Goal: Task Accomplishment & Management: Manage account settings

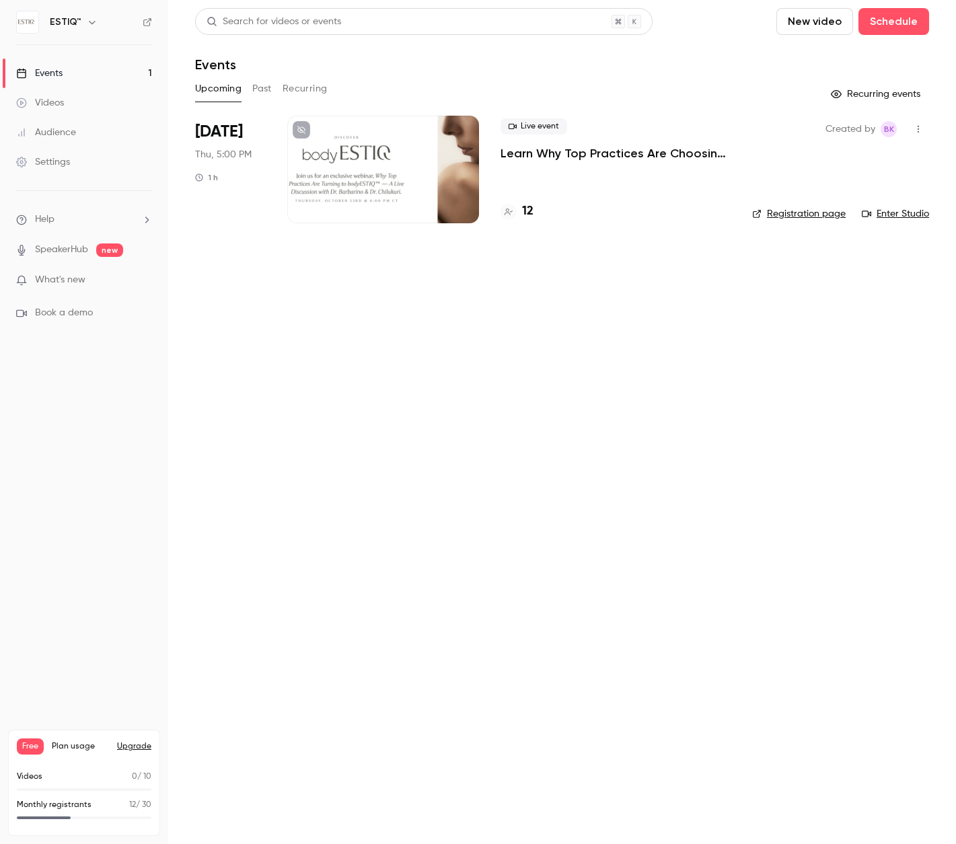
click at [391, 206] on div at bounding box center [383, 170] width 192 height 108
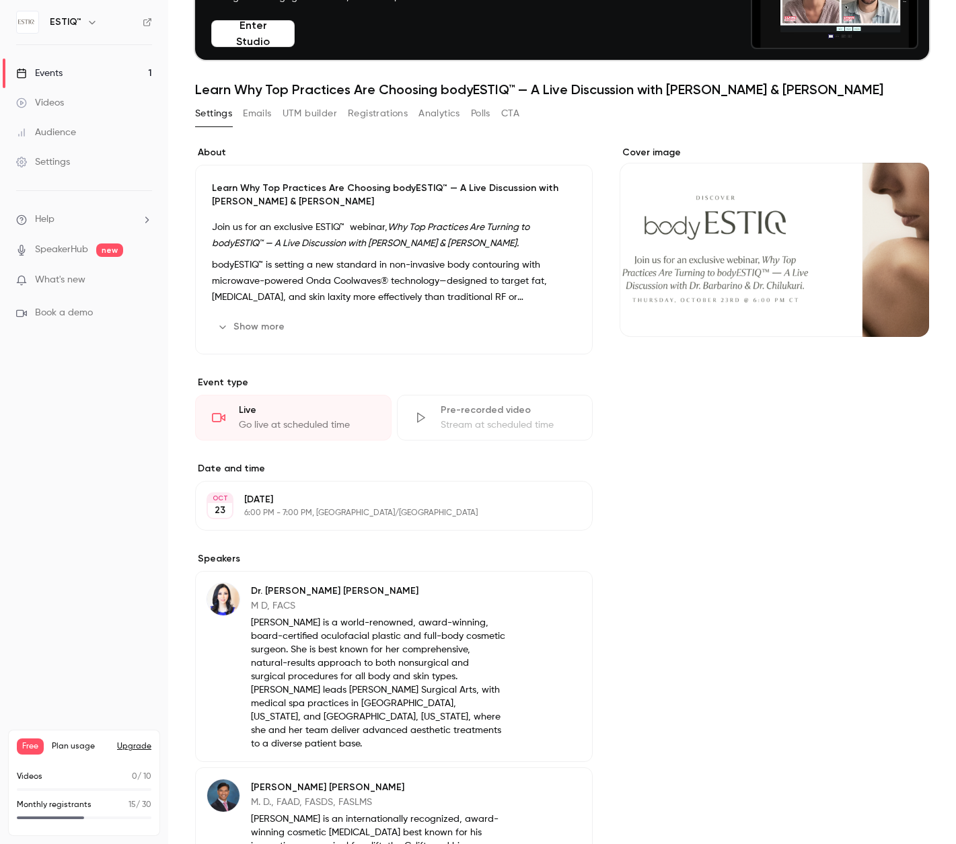
scroll to position [112, 0]
click at [71, 75] on link "Events 1" at bounding box center [84, 74] width 168 height 30
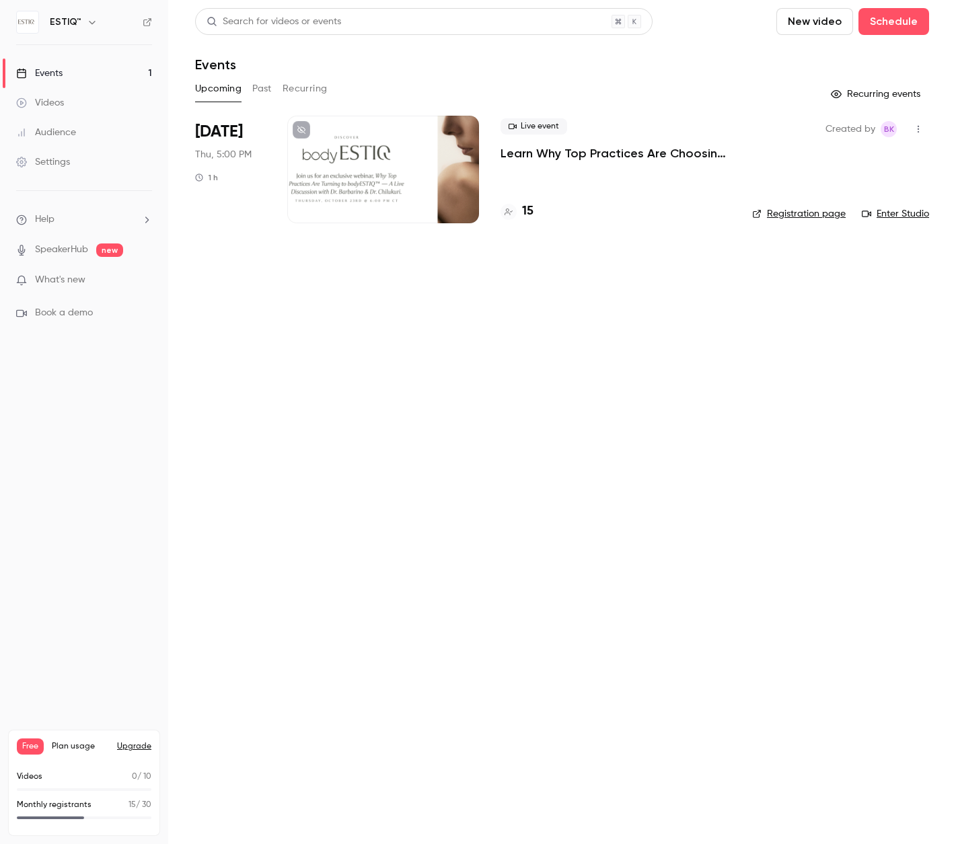
click at [408, 168] on div at bounding box center [383, 170] width 192 height 108
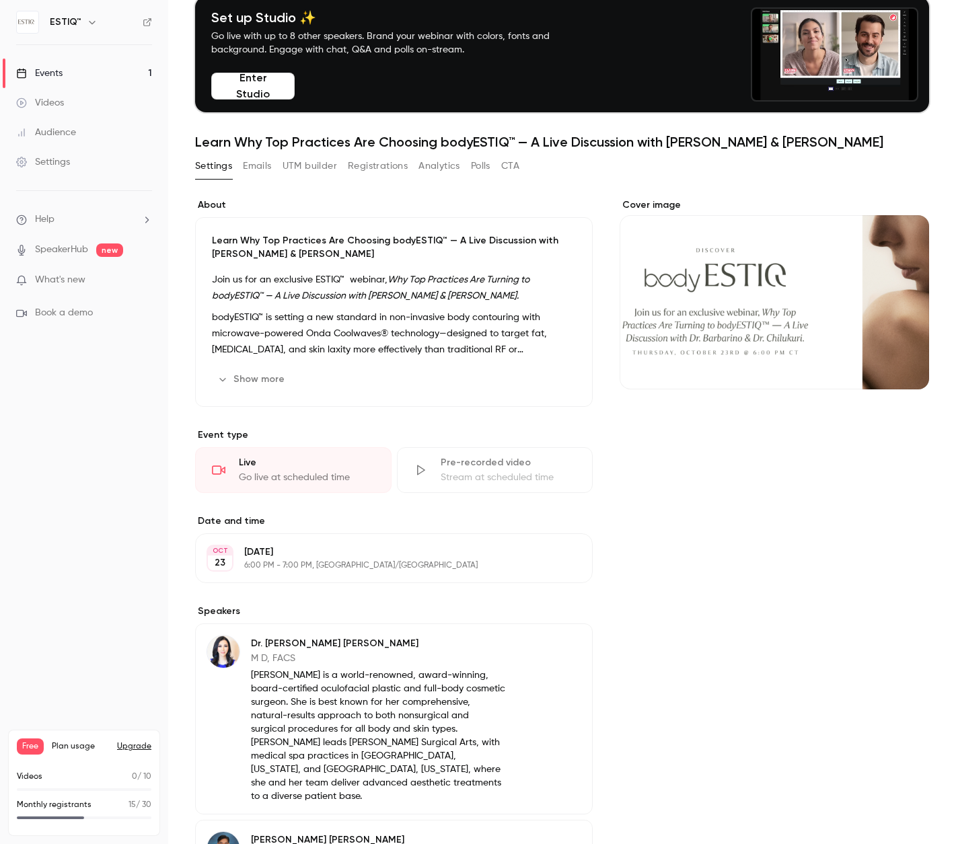
scroll to position [93, 0]
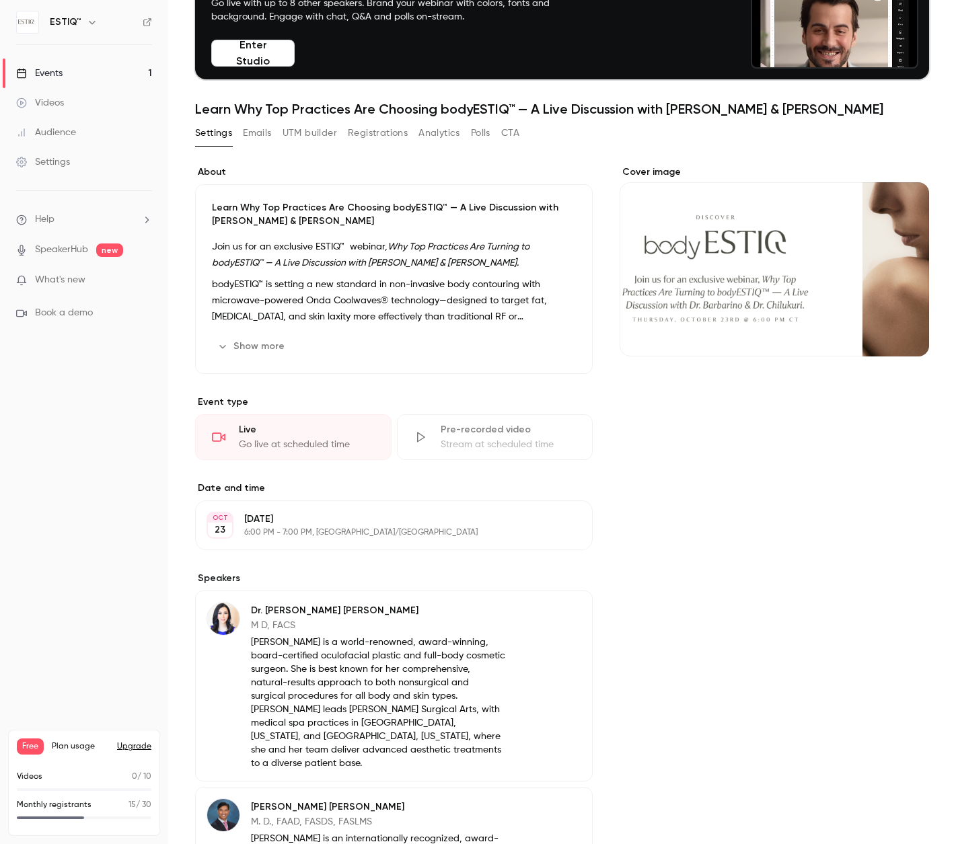
click at [282, 608] on p "Dr. Shelia Barbarino" at bounding box center [378, 610] width 254 height 13
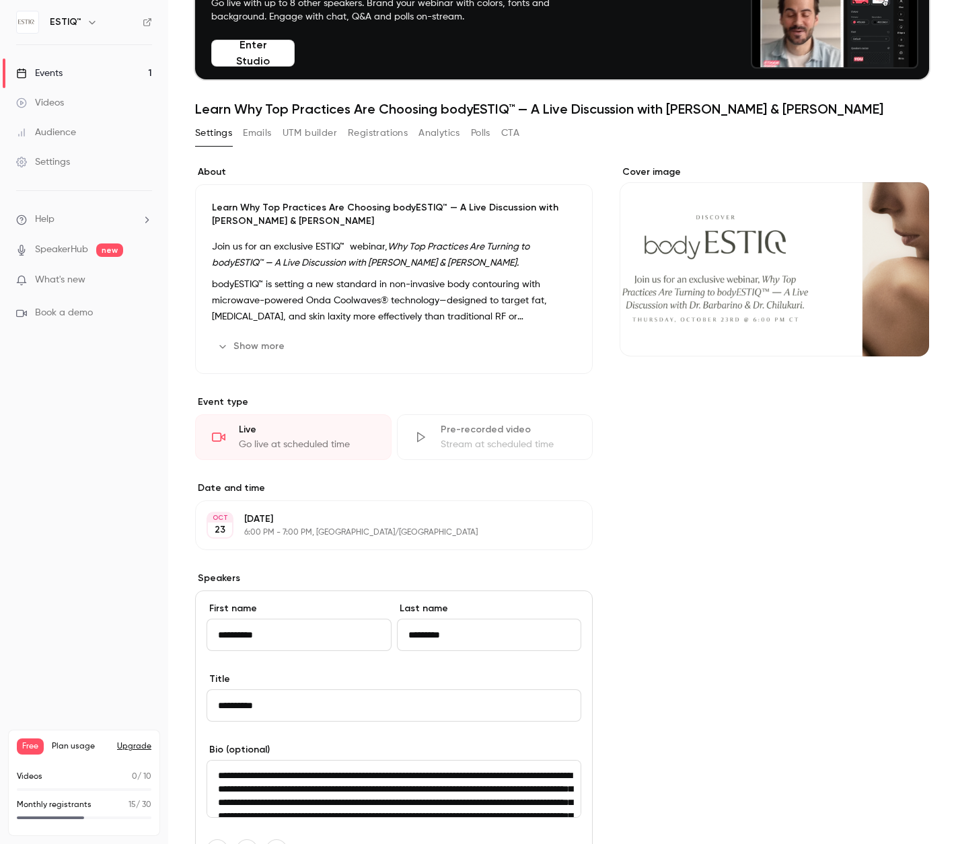
click at [247, 635] on input "**********" at bounding box center [298, 635] width 185 height 32
drag, startPoint x: 256, startPoint y: 634, endPoint x: 258, endPoint y: 659, distance: 25.0
click at [256, 635] on input "**********" at bounding box center [298, 635] width 185 height 32
click at [327, 647] on input "**********" at bounding box center [298, 635] width 185 height 32
type input "**********"
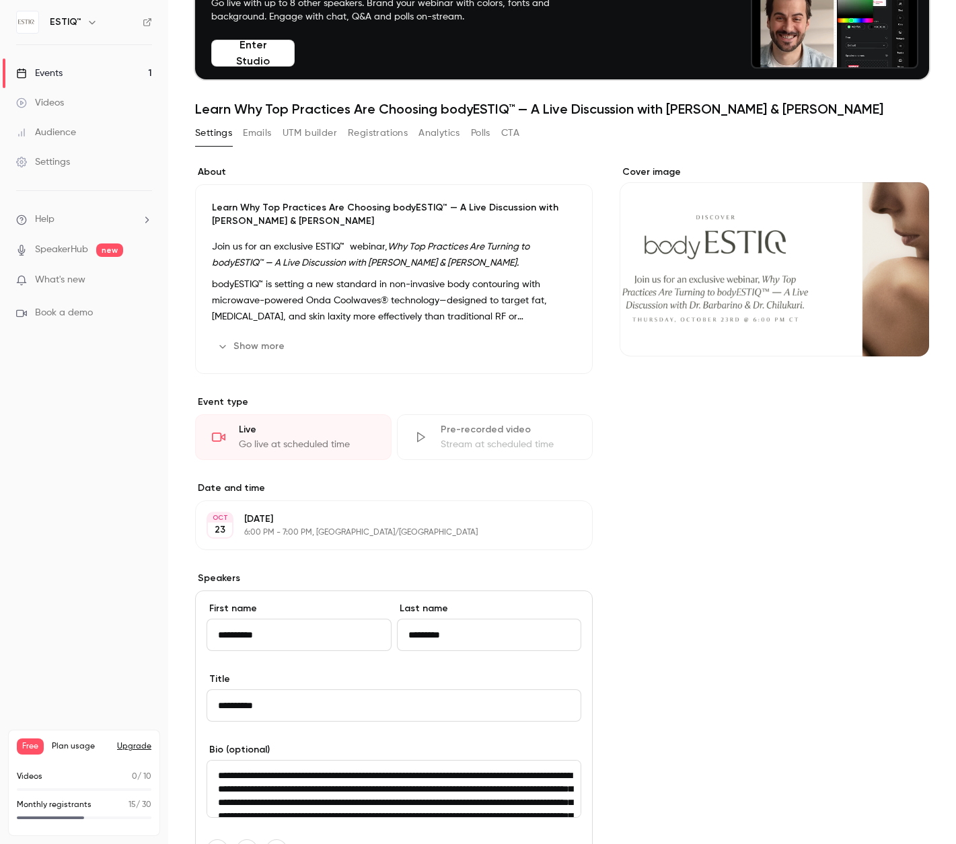
click at [331, 668] on div "**********" at bounding box center [393, 637] width 375 height 71
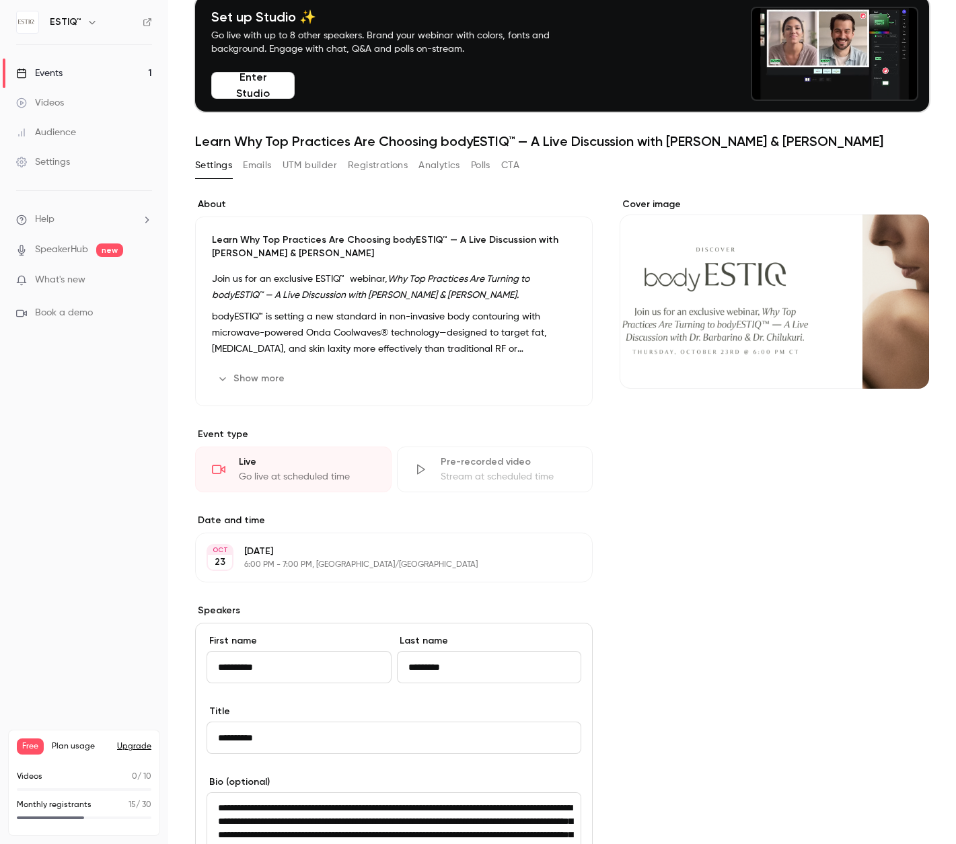
scroll to position [63, 0]
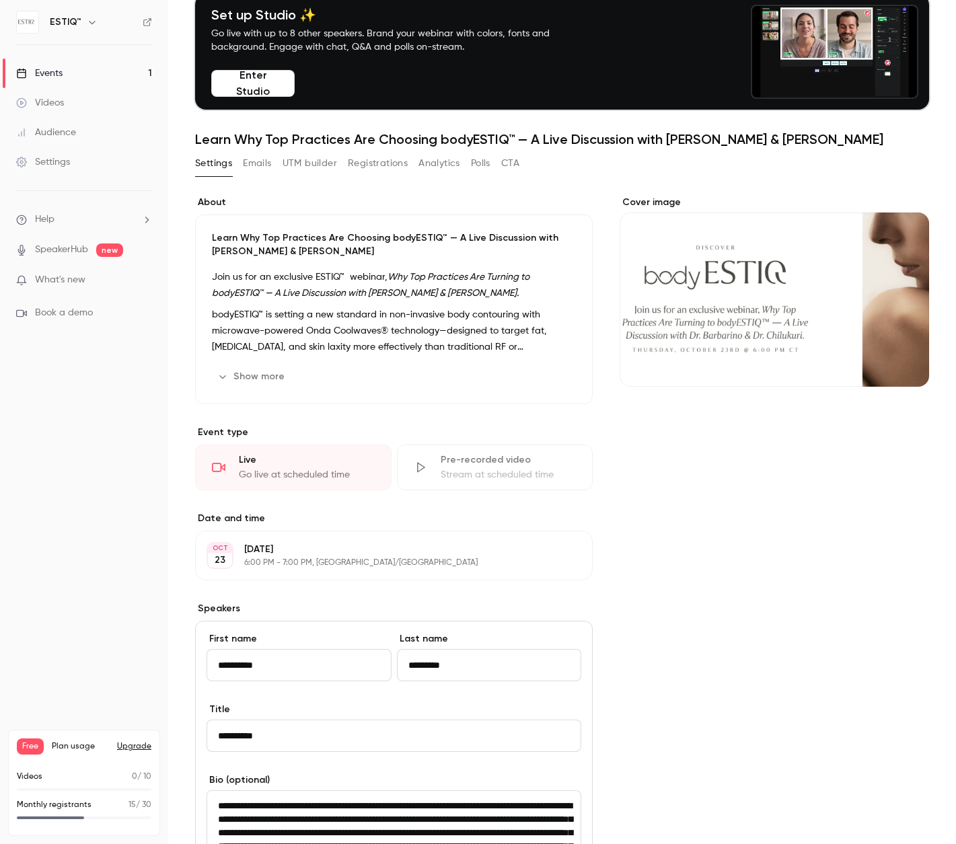
click at [385, 334] on p "bodyESTIQ™ is setting a new standard in non-invasive body contouring with micro…" at bounding box center [394, 331] width 364 height 48
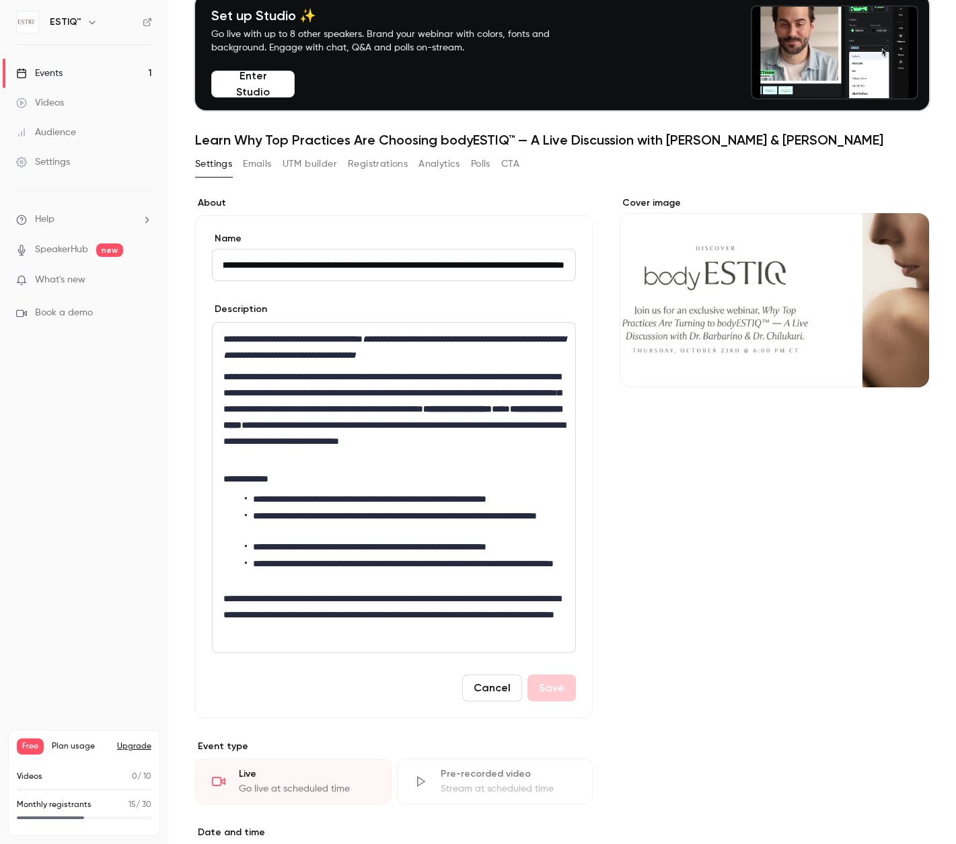
scroll to position [61, 0]
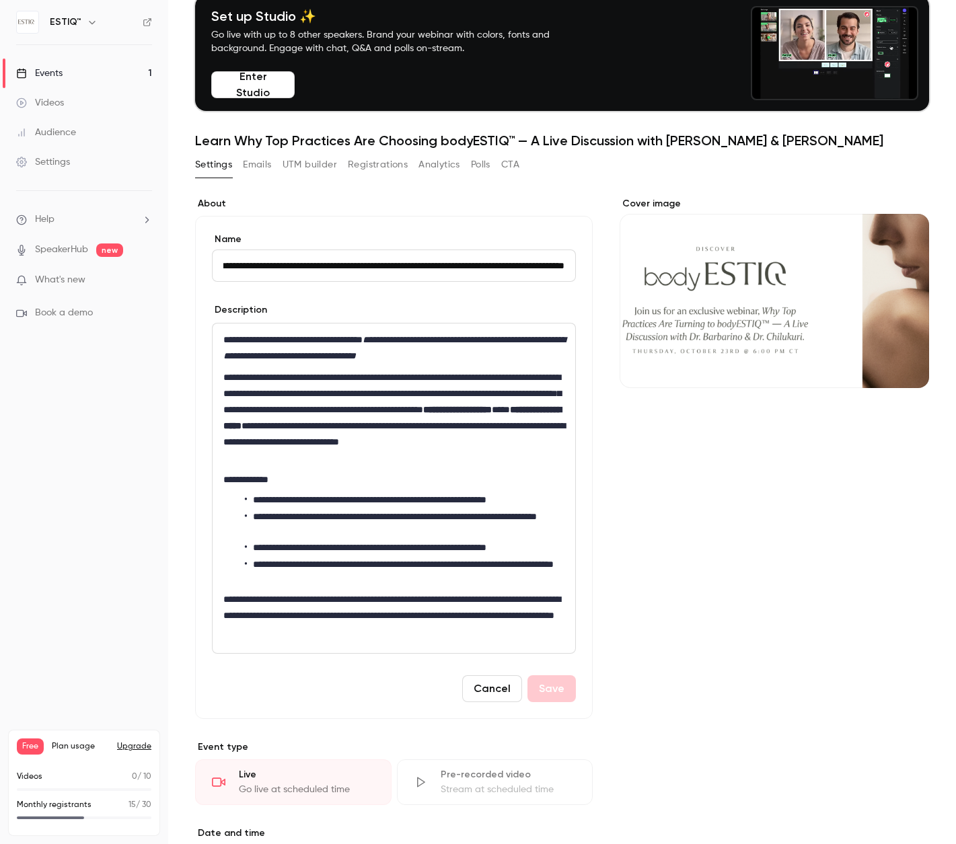
click at [423, 414] on strong "**********" at bounding box center [457, 409] width 69 height 9
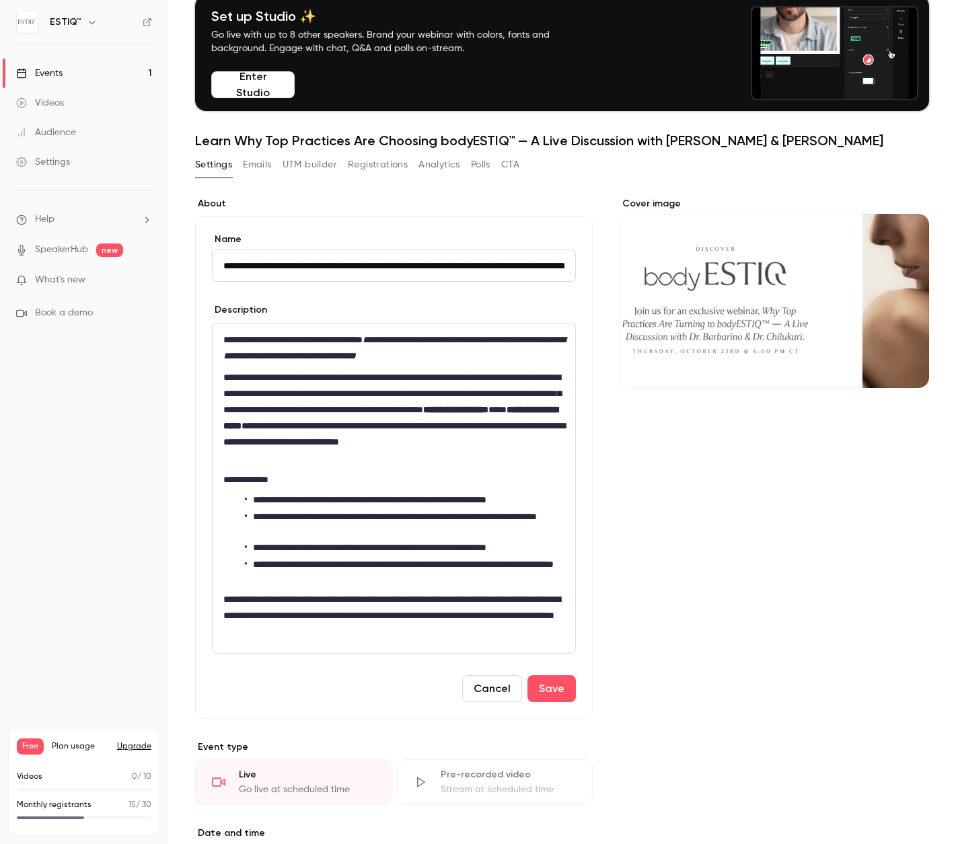
click at [423, 414] on strong "**********" at bounding box center [455, 409] width 65 height 9
click at [557, 681] on button "Save" at bounding box center [551, 688] width 48 height 27
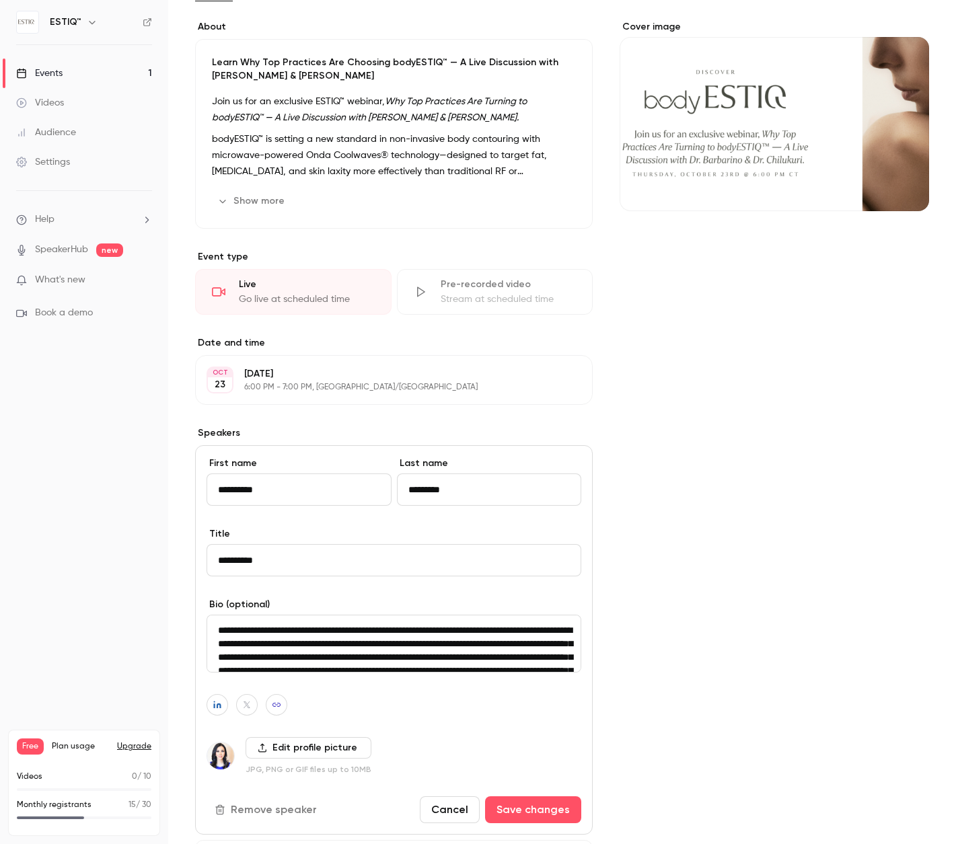
scroll to position [569, 0]
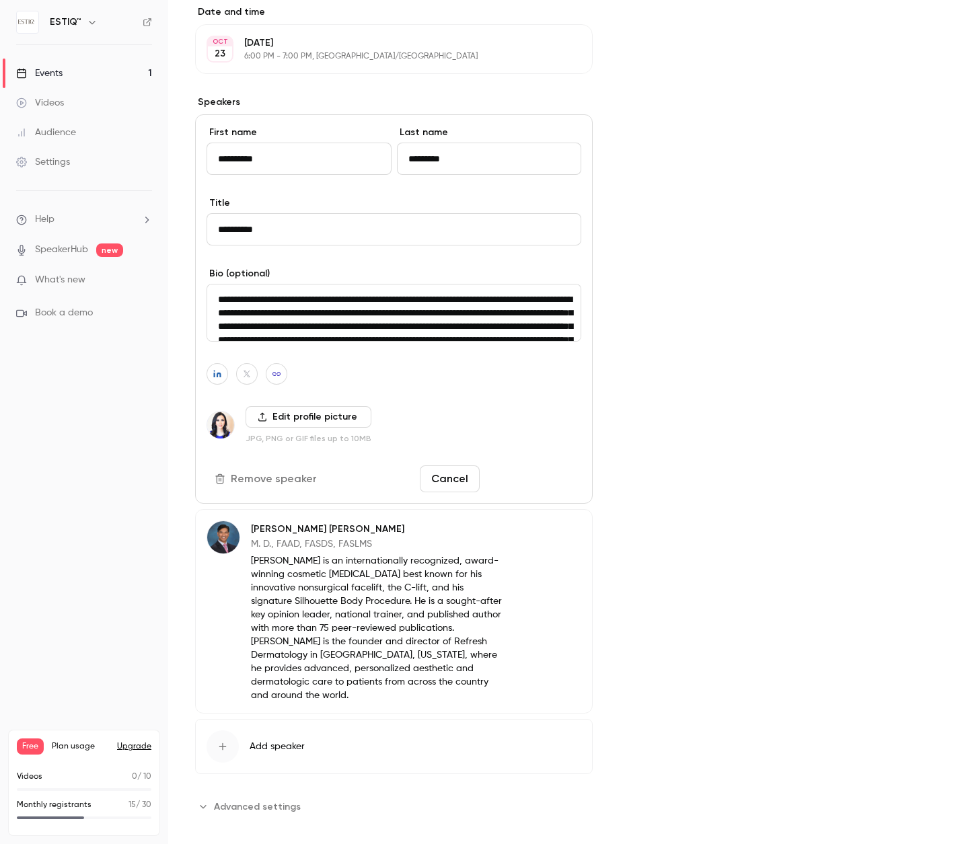
click at [517, 478] on button "Save changes" at bounding box center [533, 478] width 96 height 27
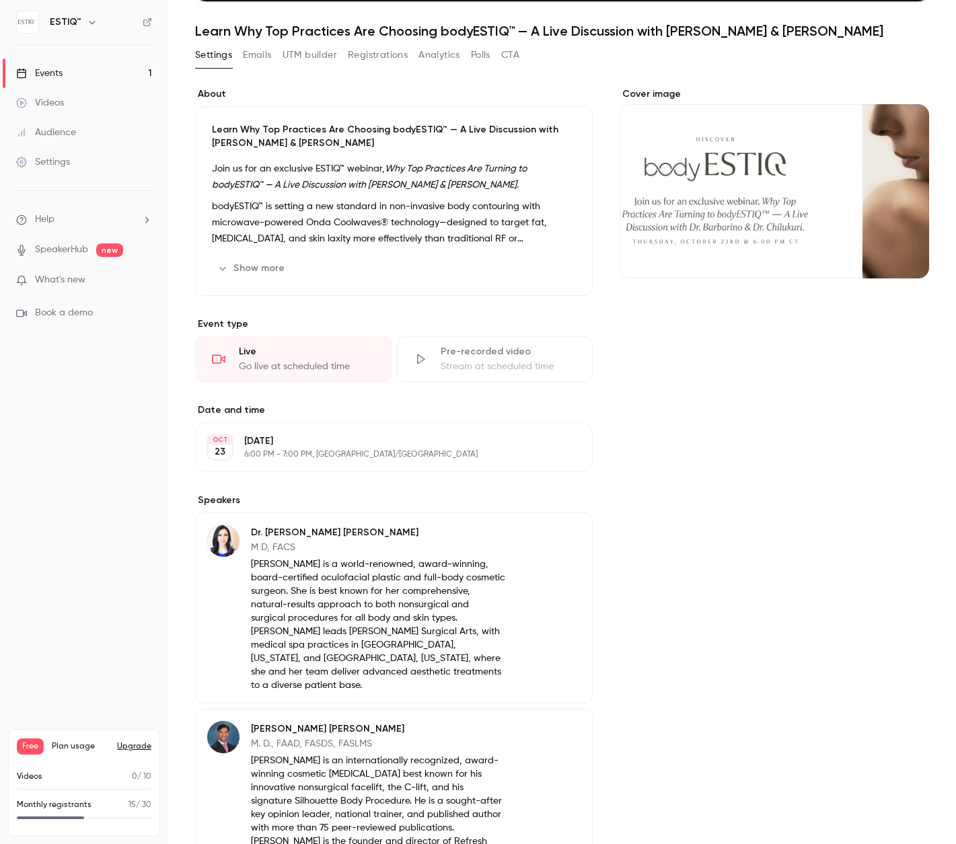
scroll to position [0, 0]
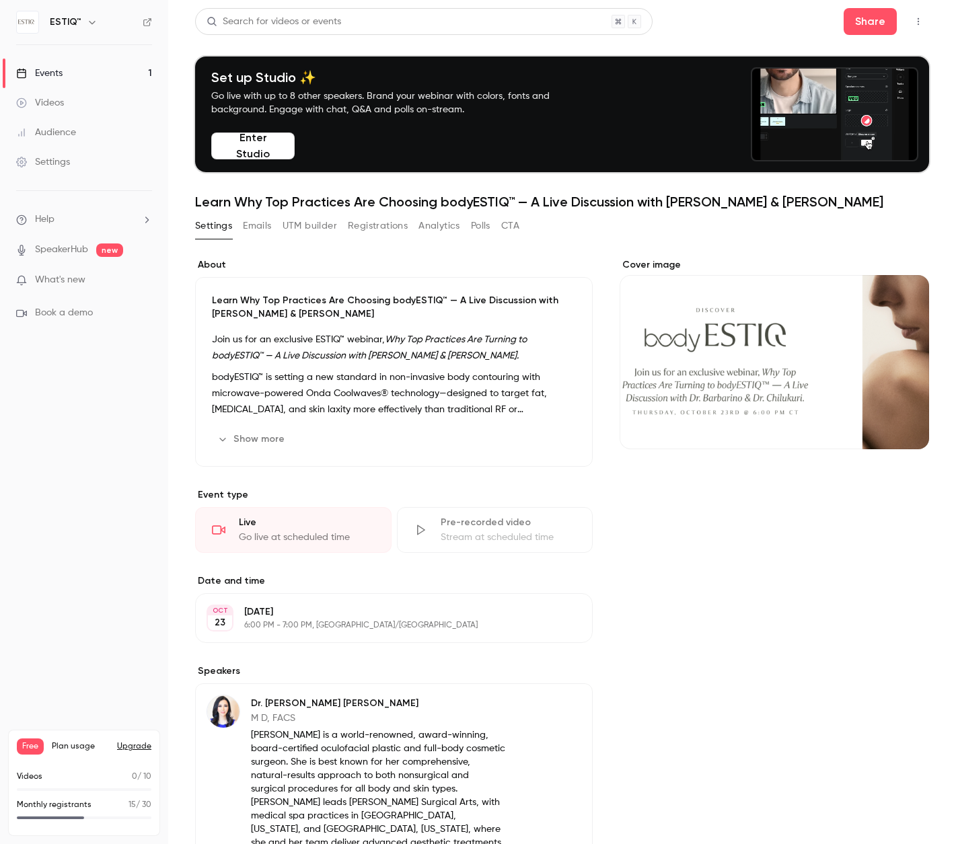
click at [56, 69] on div "Events" at bounding box center [39, 73] width 46 height 13
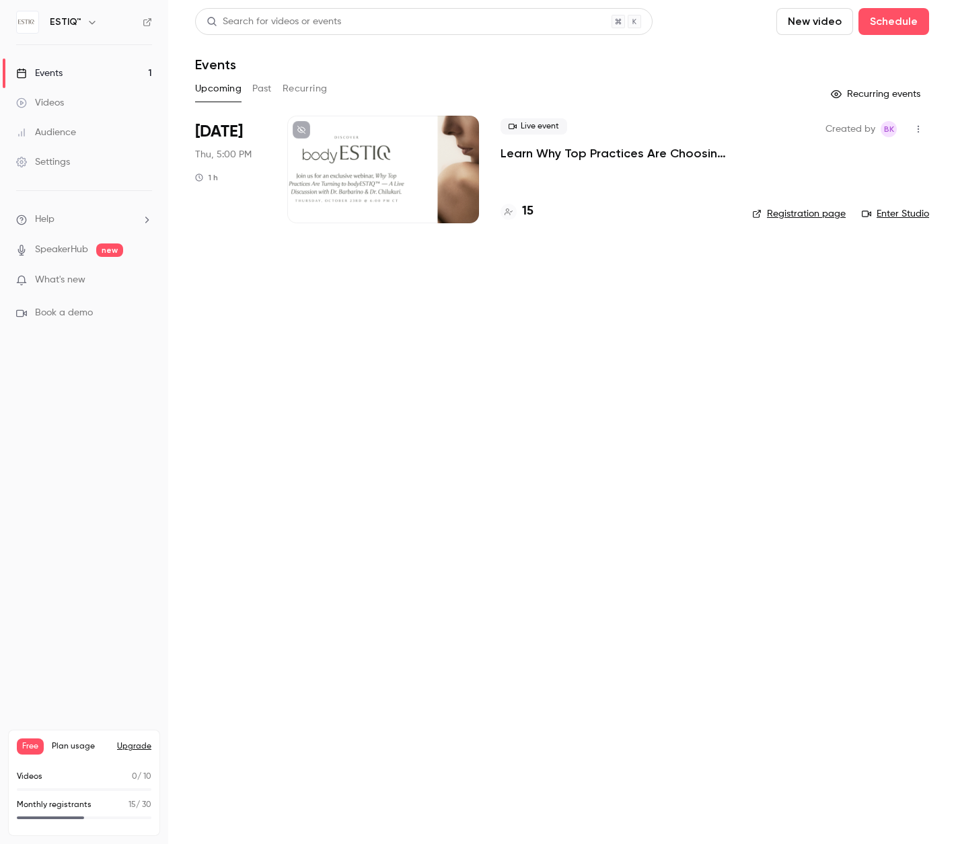
click at [376, 181] on div at bounding box center [383, 170] width 192 height 108
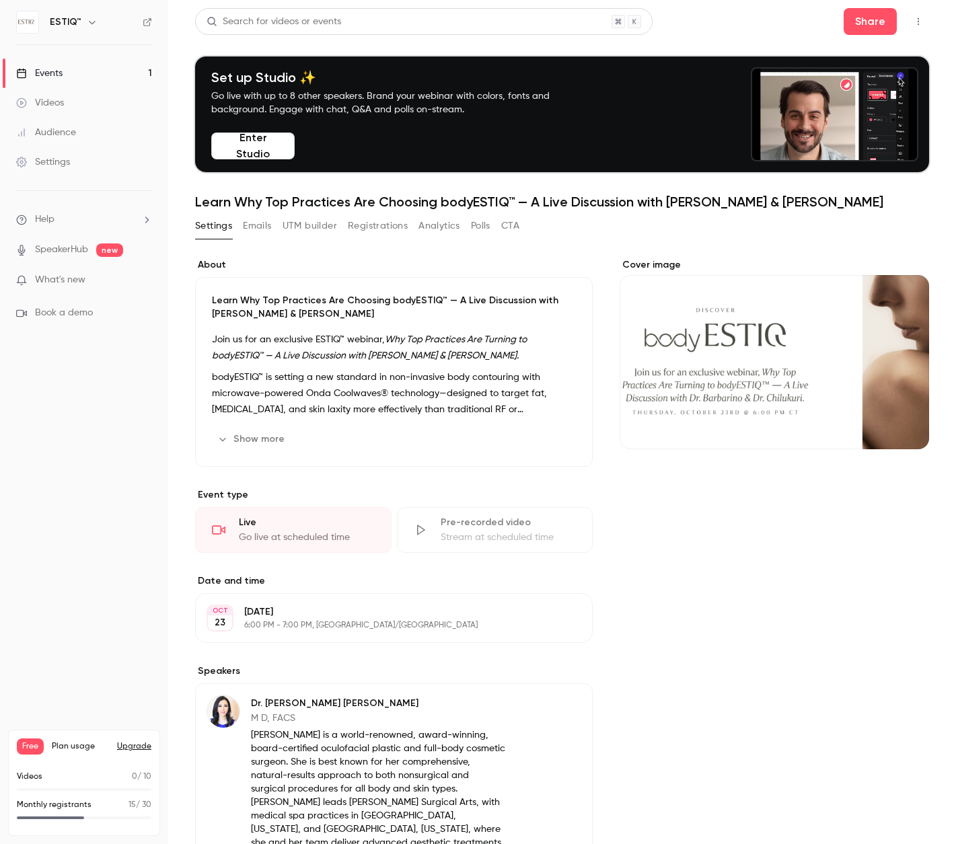
click at [52, 73] on div "Events" at bounding box center [39, 73] width 46 height 13
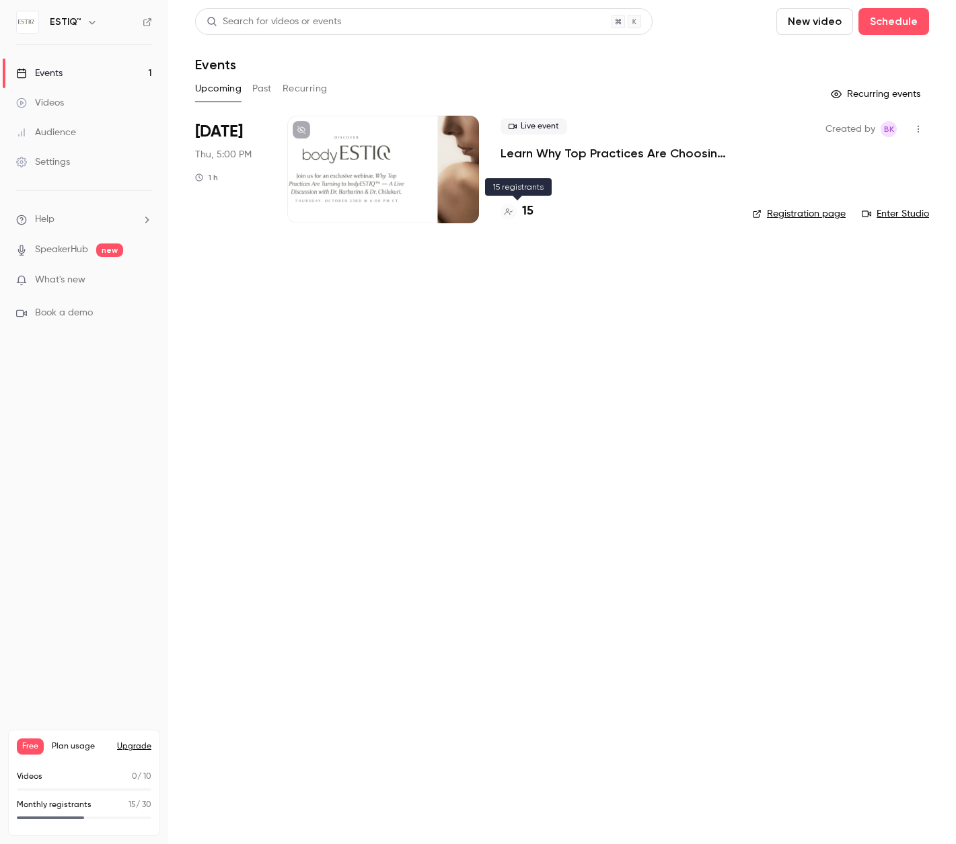
click at [528, 207] on h4 "15" at bounding box center [527, 211] width 11 height 18
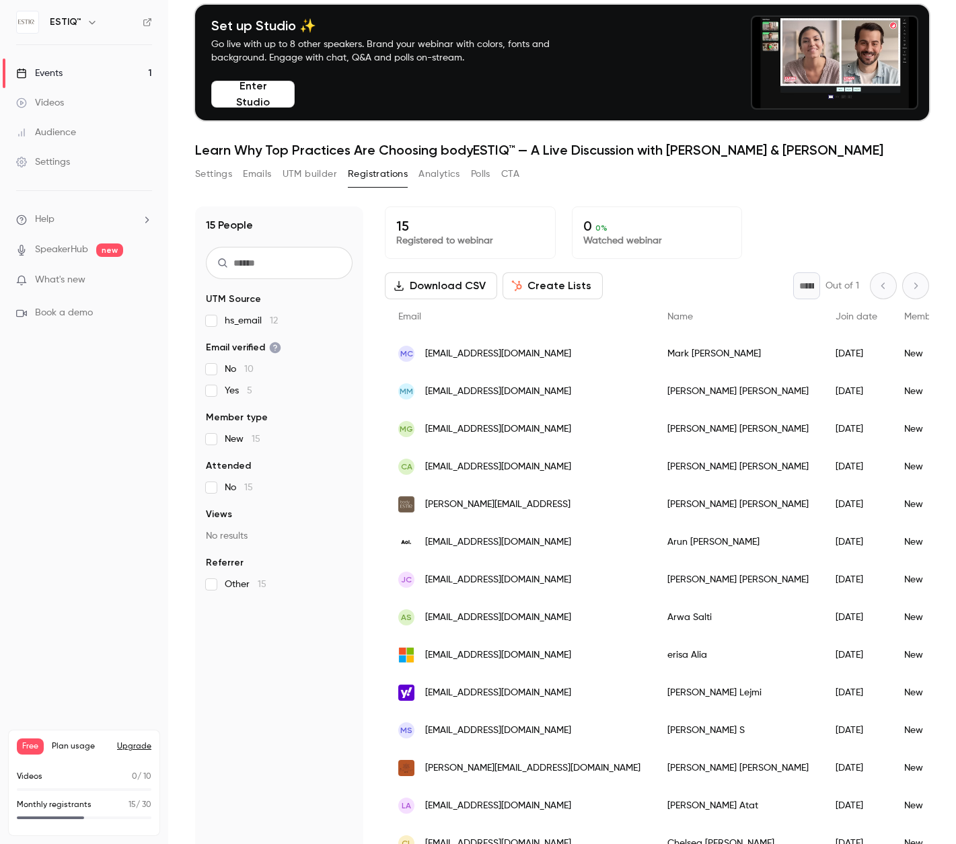
scroll to position [55, 0]
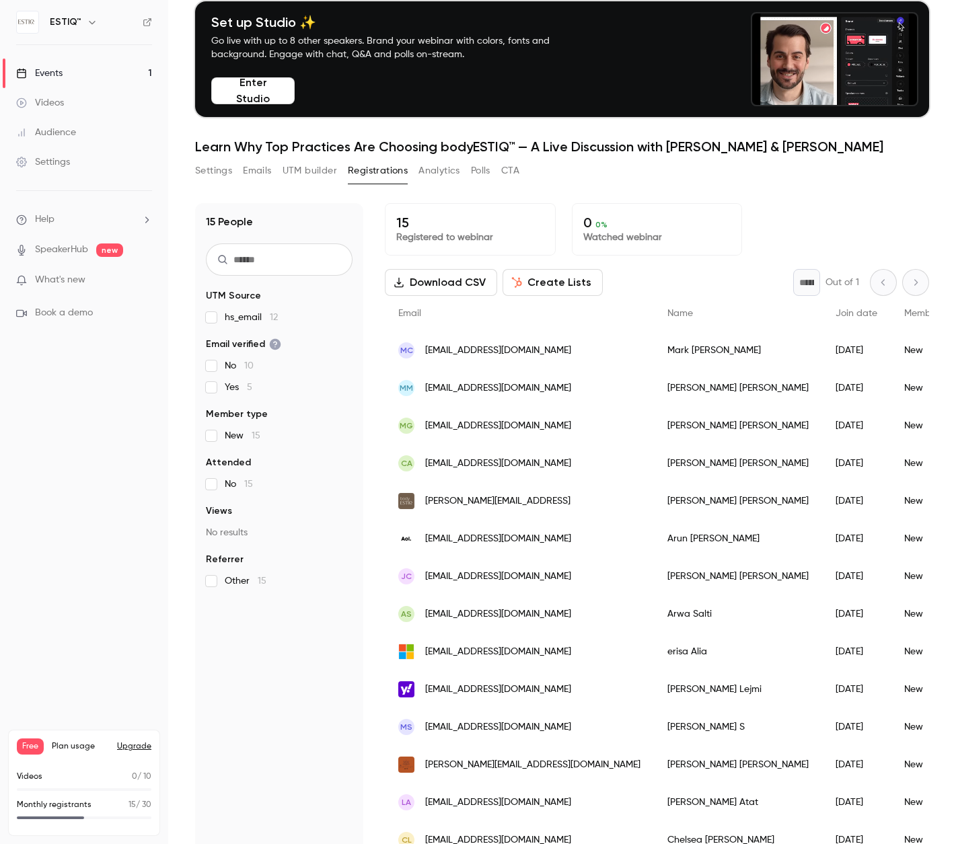
click at [654, 390] on div "Maria Mobilio" at bounding box center [738, 388] width 168 height 38
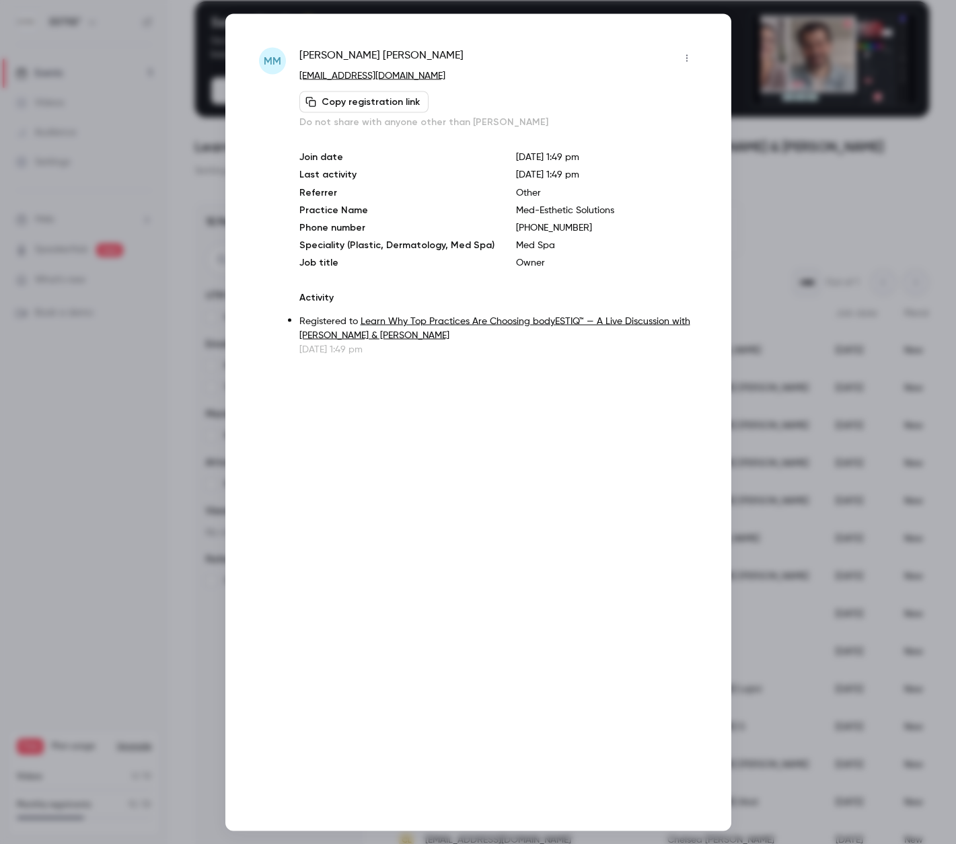
click at [161, 158] on div at bounding box center [478, 422] width 956 height 844
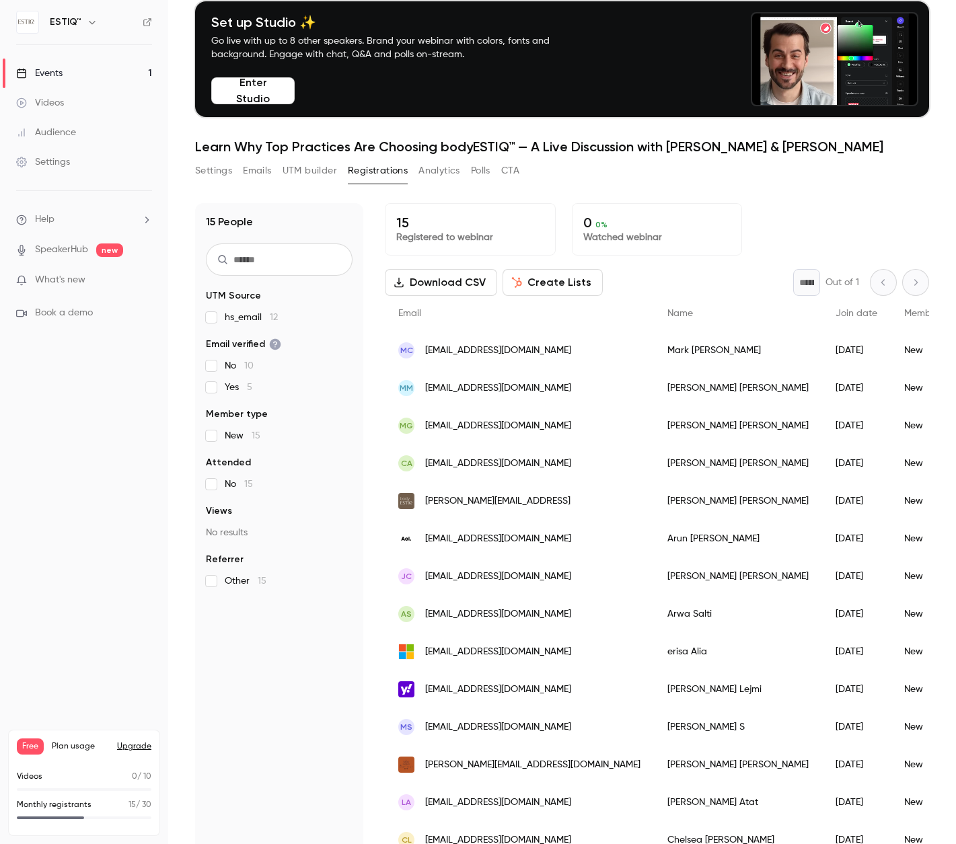
click at [654, 385] on div "Maria Mobilio" at bounding box center [738, 388] width 168 height 38
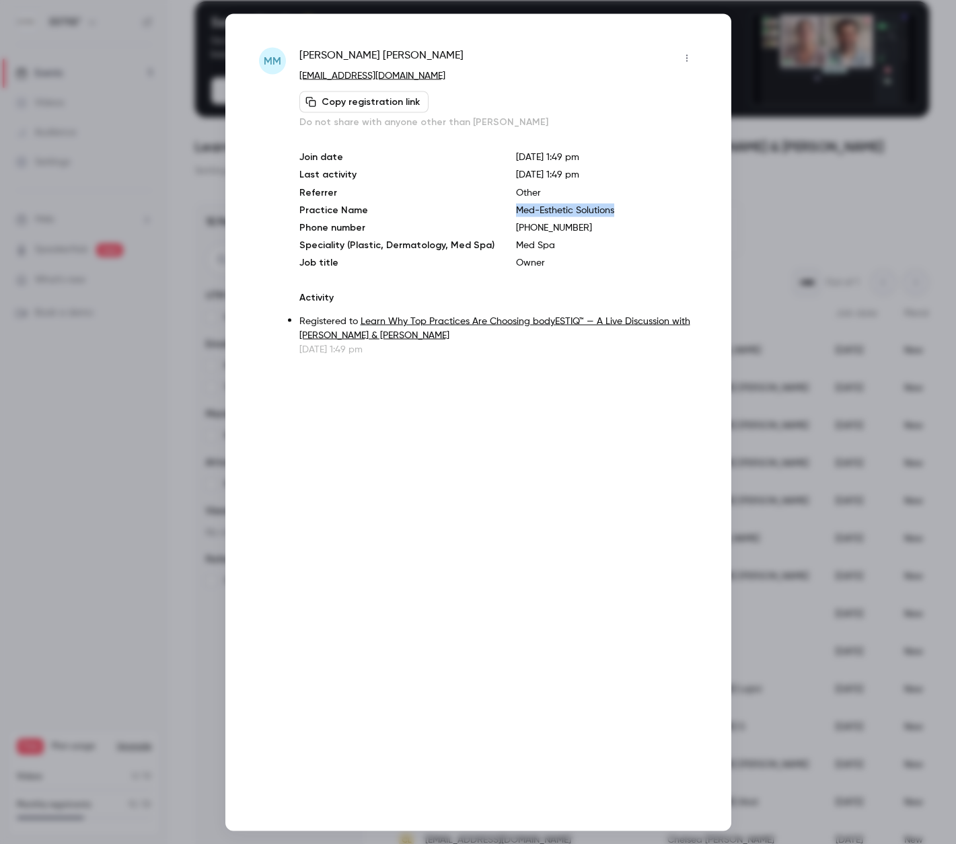
drag, startPoint x: 605, startPoint y: 210, endPoint x: 501, endPoint y: 212, distance: 103.6
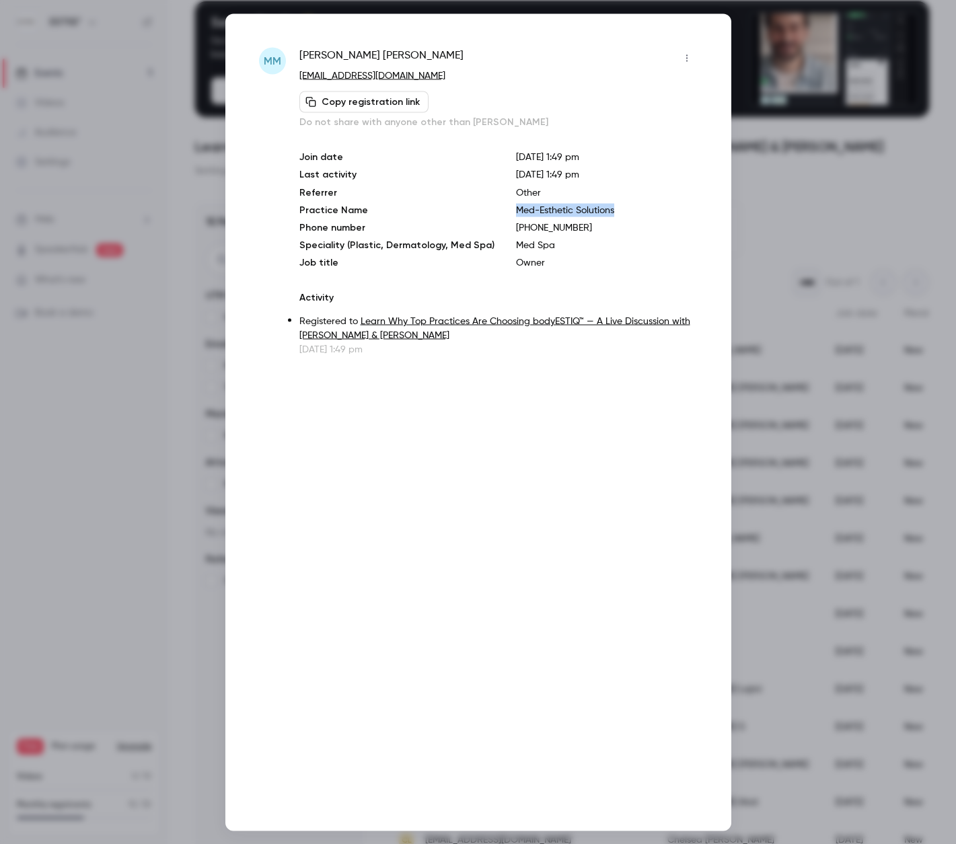
click at [501, 212] on div "Join date Sep 22, 2025 1:49 pm Last activity Sep 22, 2025 1:49 pm Referrer Othe…" at bounding box center [498, 209] width 398 height 119
copy p "Med-Esthetic Solutions"
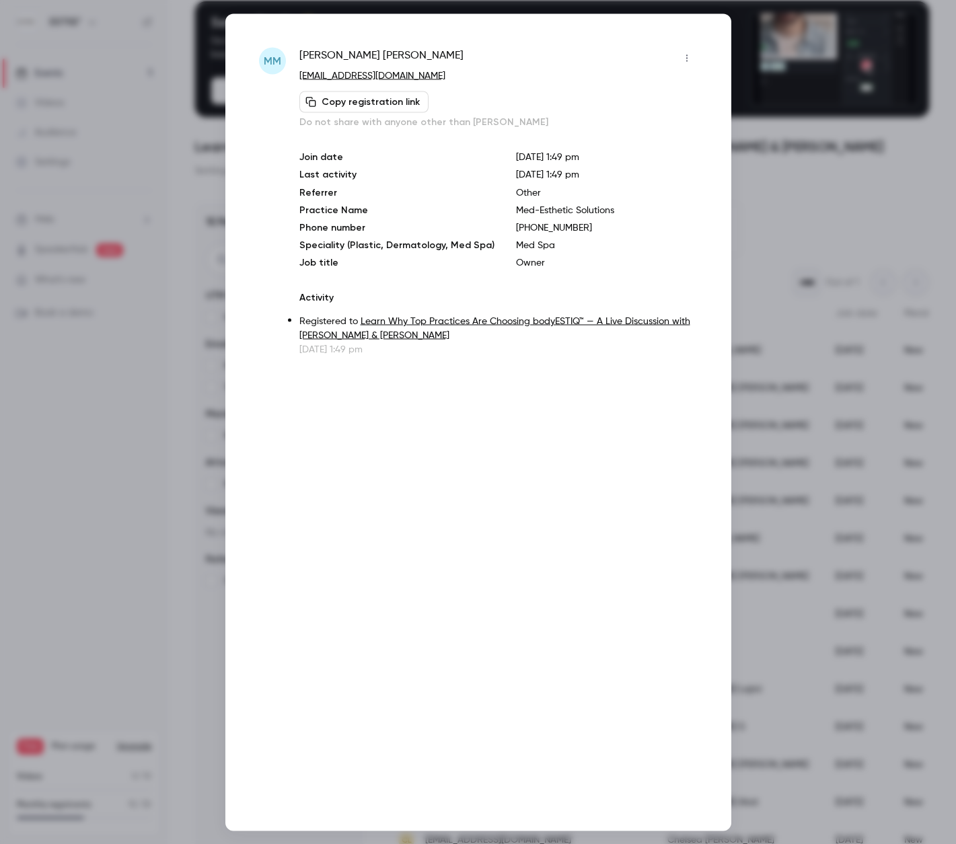
click at [785, 177] on div at bounding box center [478, 422] width 956 height 844
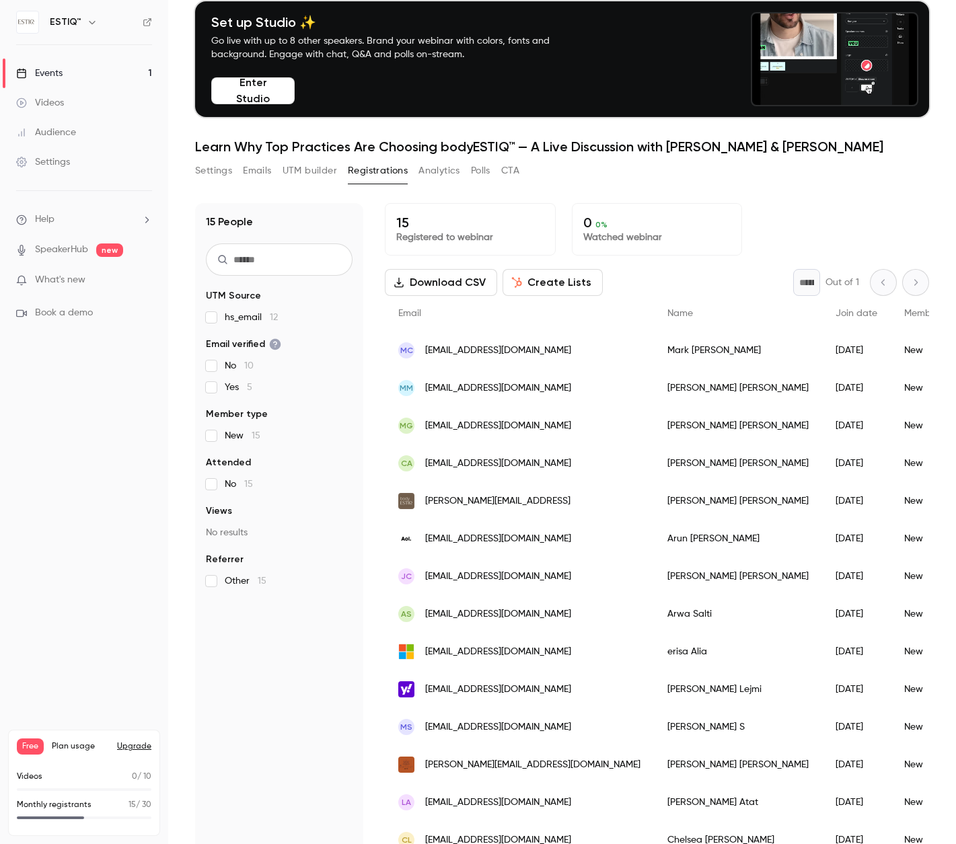
click at [654, 388] on div "Maria Mobilio" at bounding box center [738, 388] width 168 height 38
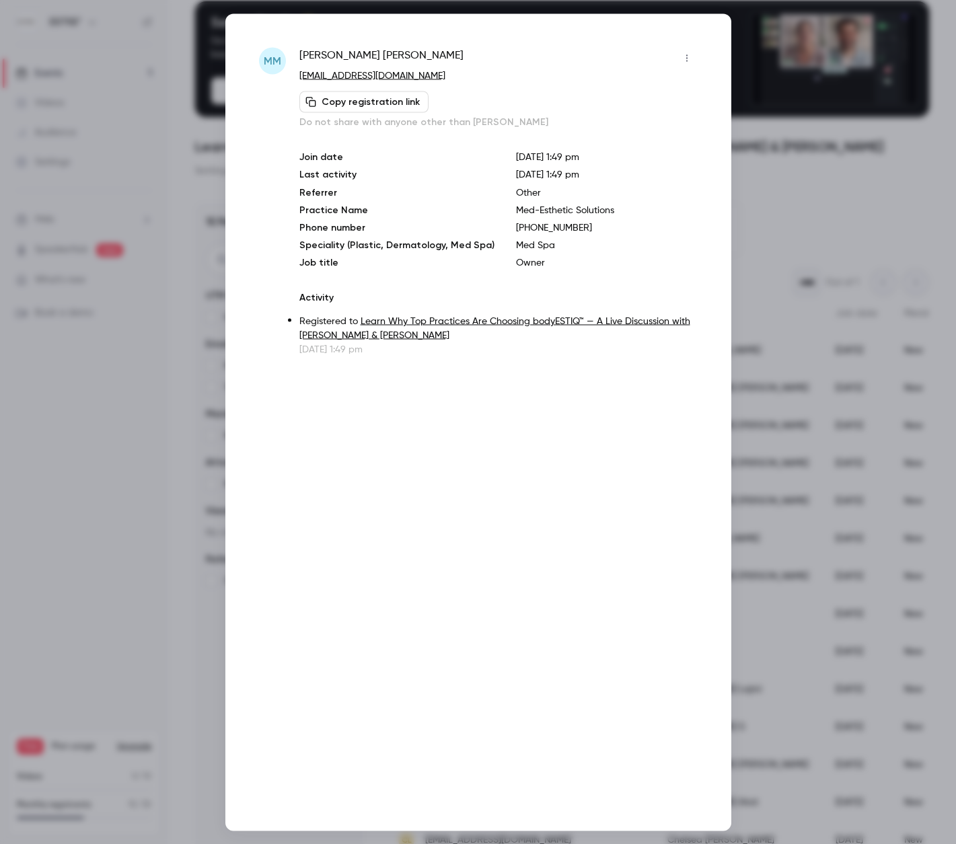
click at [141, 149] on div at bounding box center [478, 422] width 956 height 844
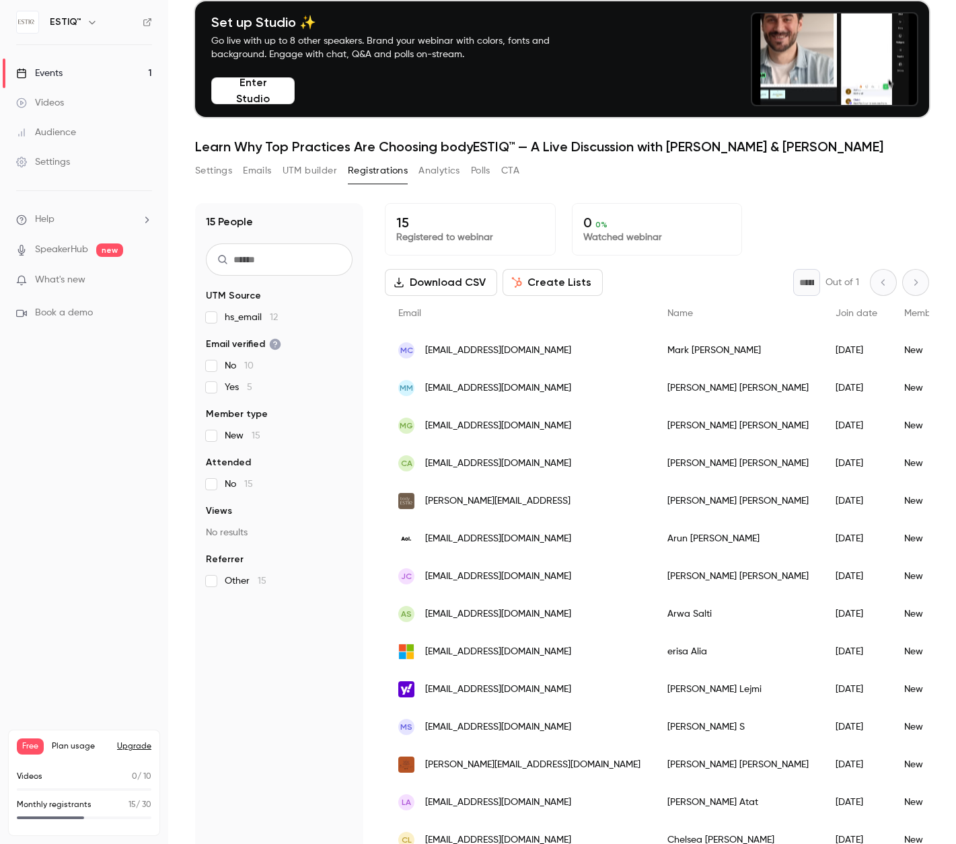
click at [654, 427] on div "Michele Gambino" at bounding box center [738, 426] width 168 height 38
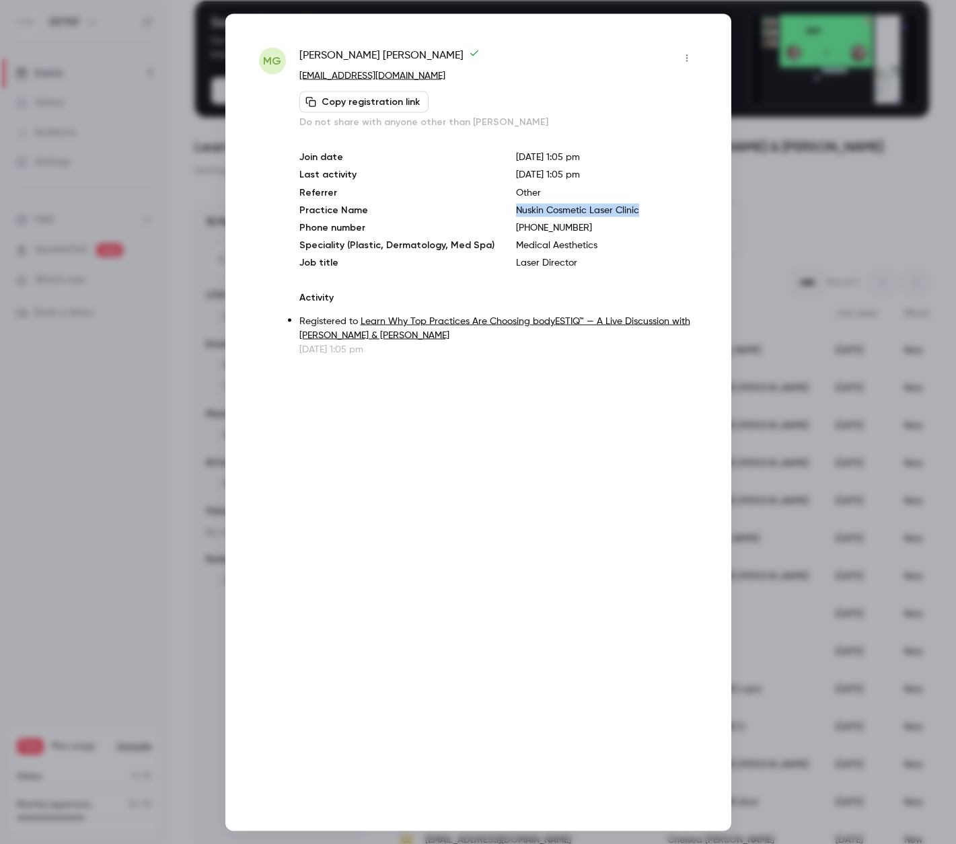
drag, startPoint x: 630, startPoint y: 210, endPoint x: 504, endPoint y: 207, distance: 126.5
click at [516, 207] on p "Nuskin Cosmetic Laser Clinic" at bounding box center [607, 209] width 182 height 13
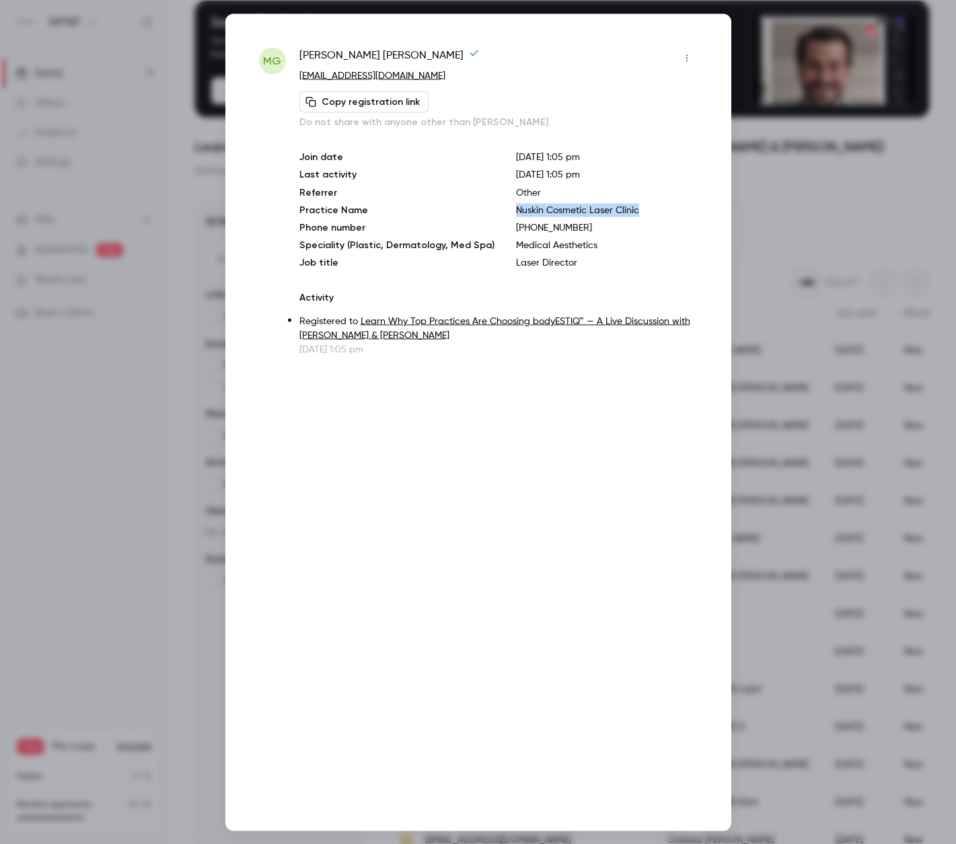
copy p "Nuskin Cosmetic Laser Clinic"
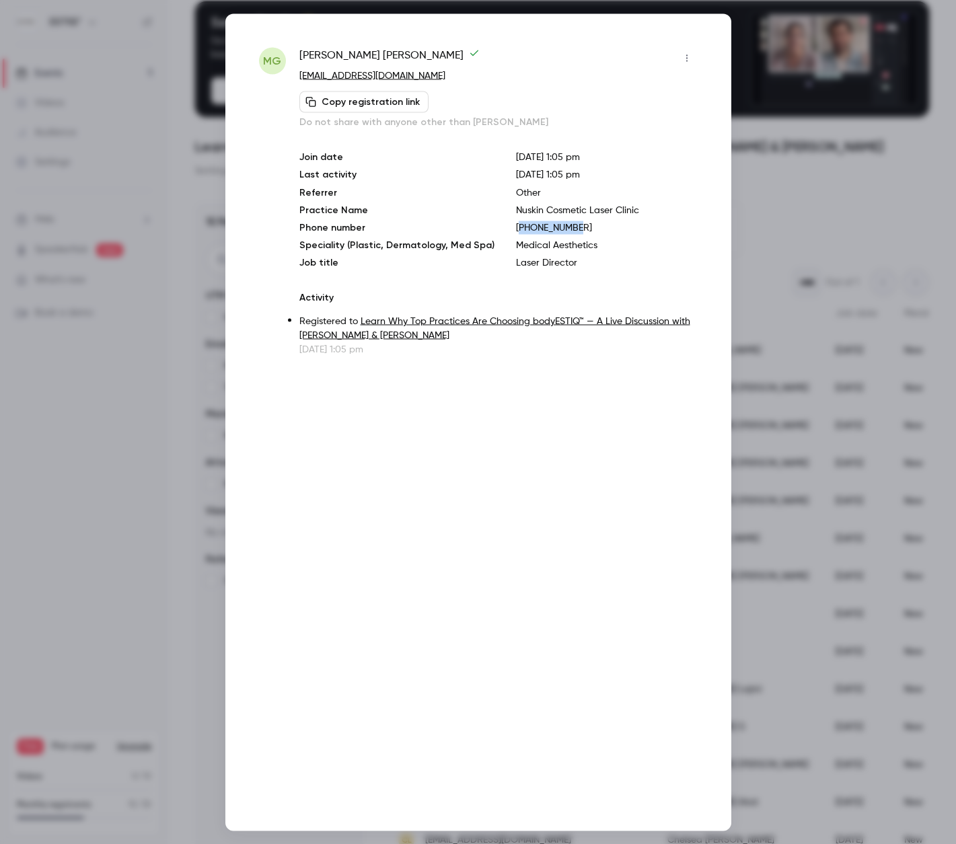
drag, startPoint x: 566, startPoint y: 222, endPoint x: 509, endPoint y: 224, distance: 57.2
click at [516, 224] on p "+19058566767" at bounding box center [607, 227] width 182 height 13
copy p "19058566767"
click at [156, 196] on div at bounding box center [478, 422] width 956 height 844
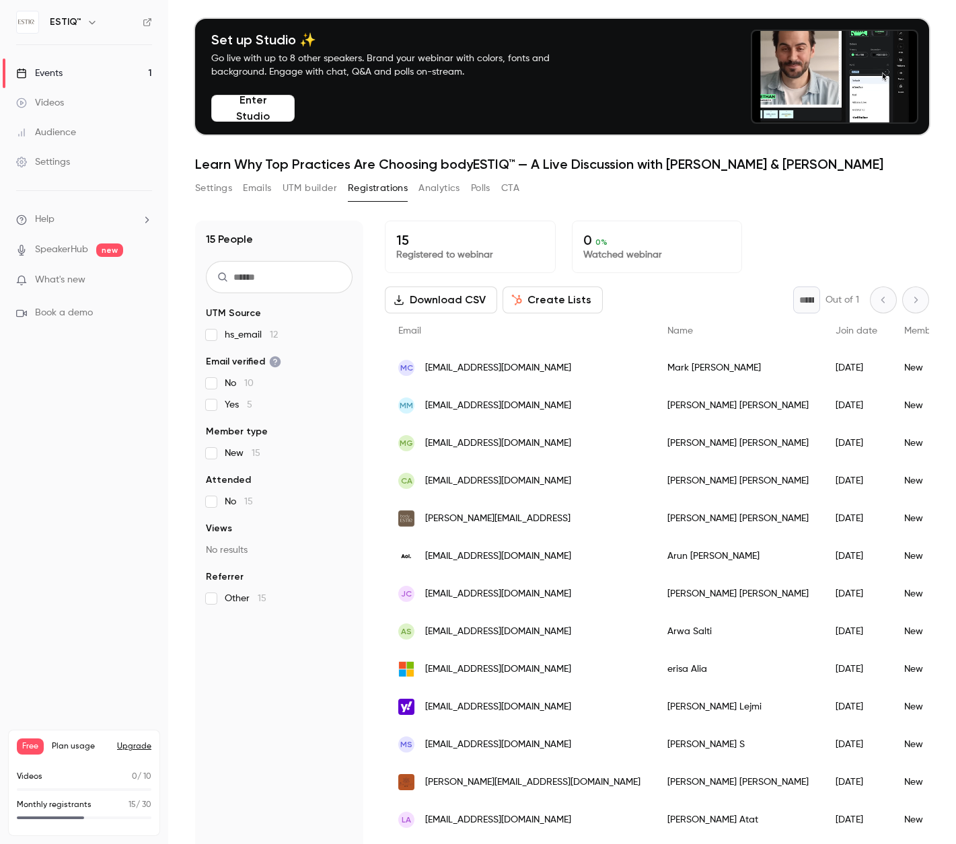
scroll to position [34, 0]
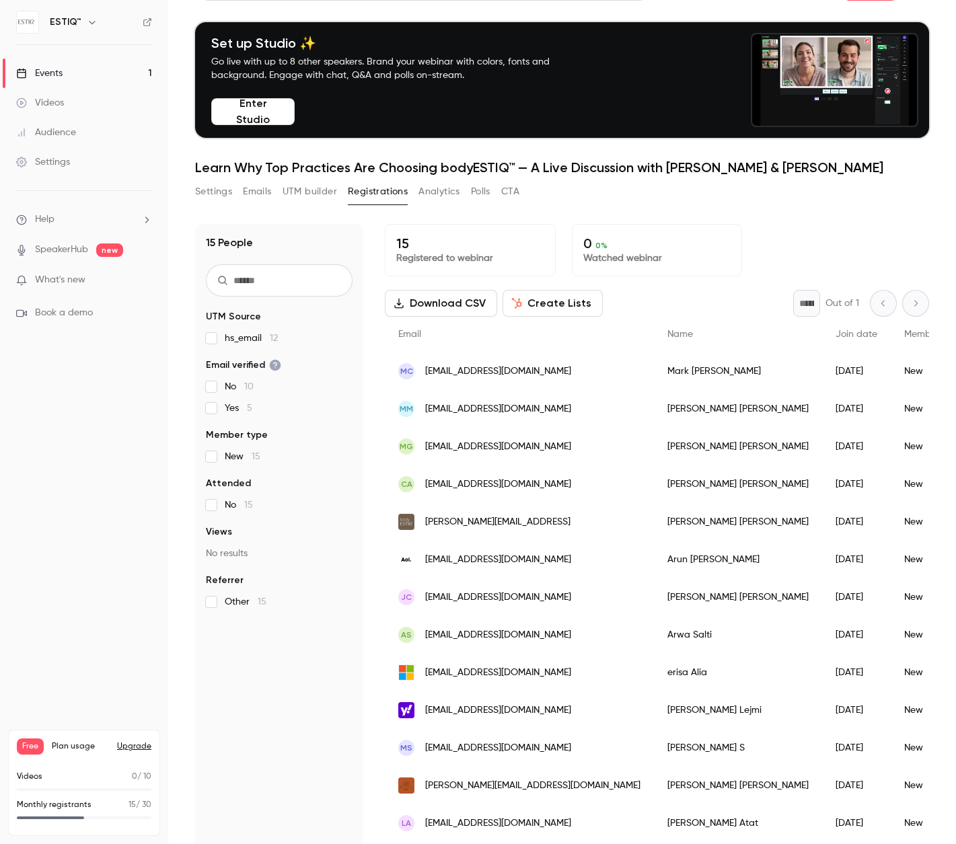
click at [548, 301] on button "Create Lists" at bounding box center [552, 303] width 100 height 27
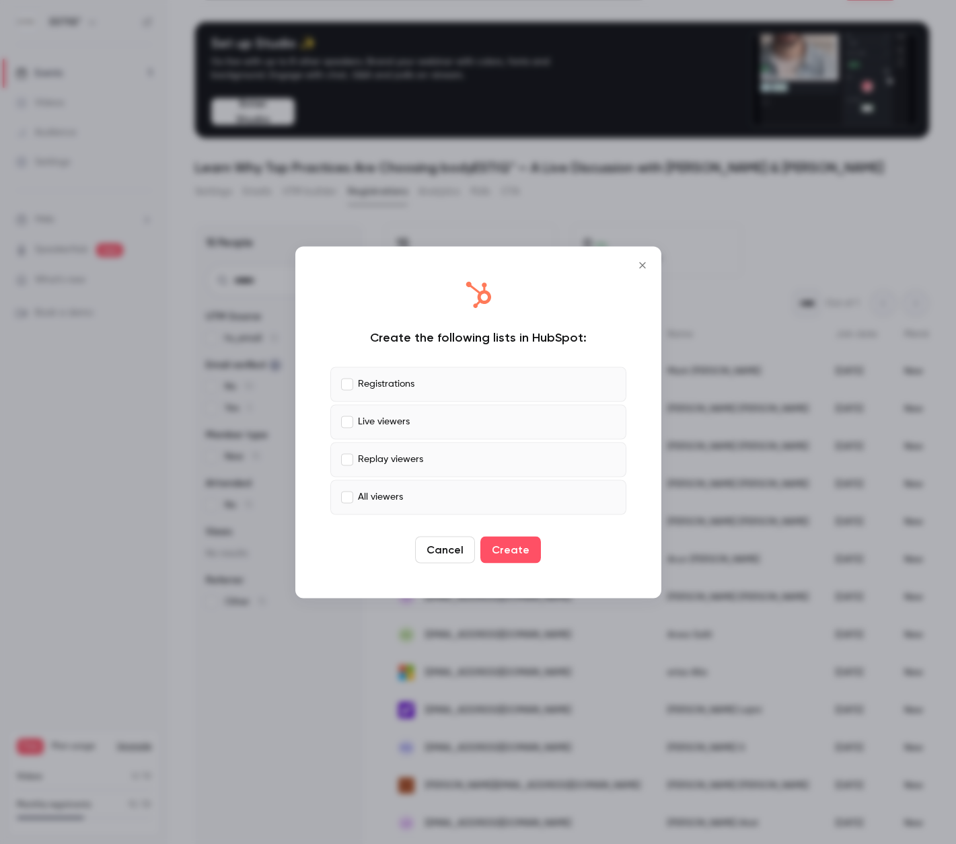
click at [385, 378] on p "Registrations" at bounding box center [386, 384] width 56 height 14
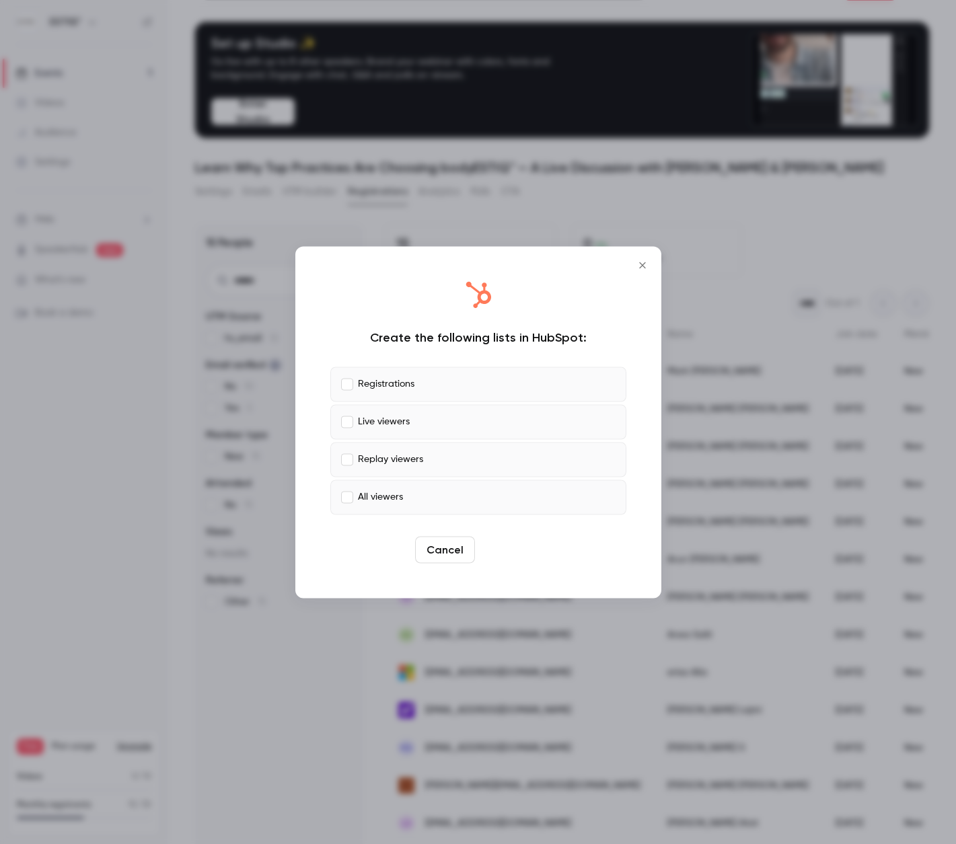
click at [504, 553] on button "Create" at bounding box center [510, 549] width 61 height 27
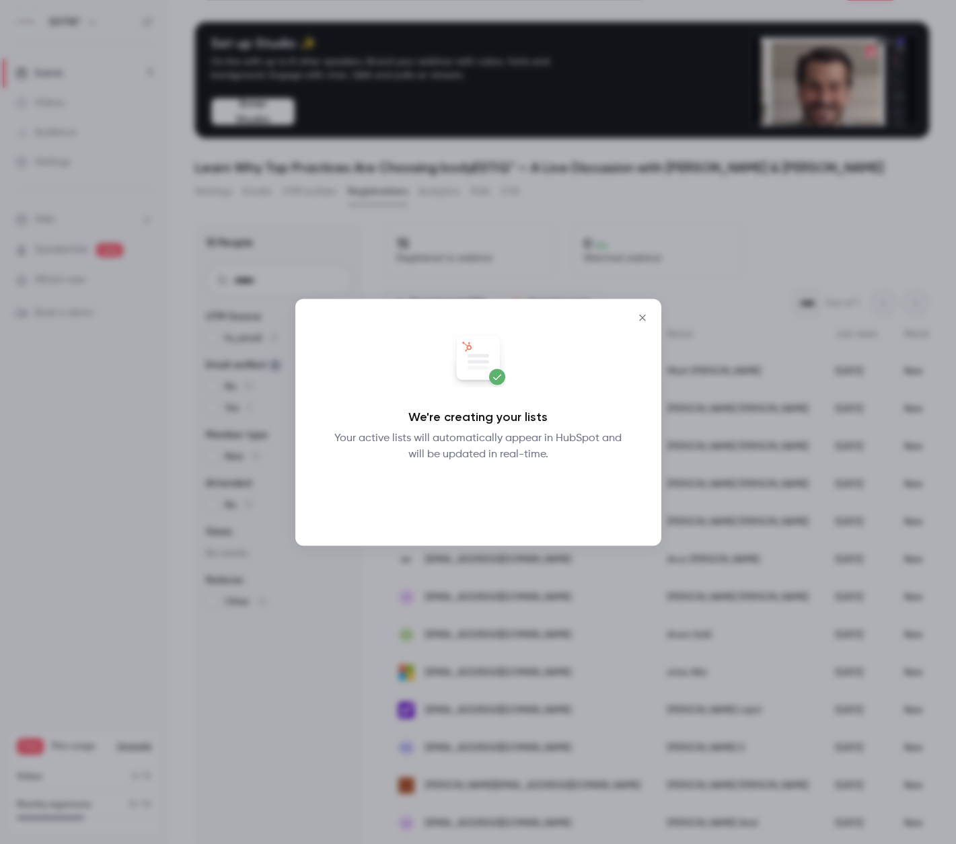
click at [481, 495] on button "Okay" at bounding box center [477, 496] width 49 height 27
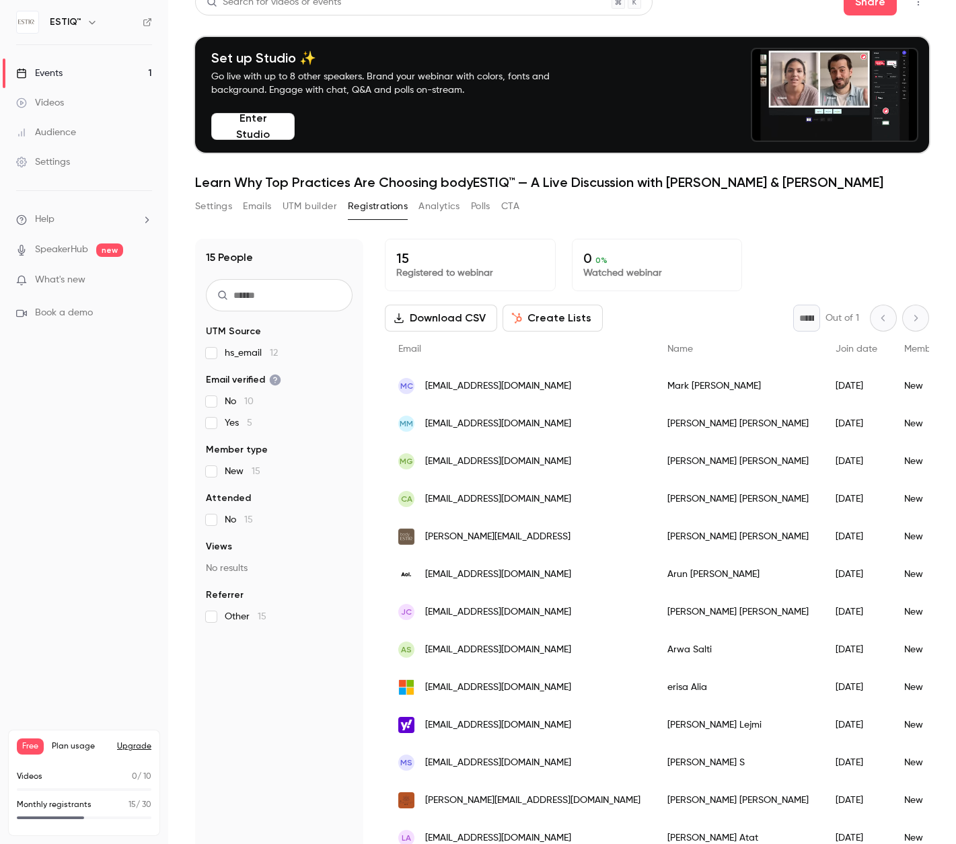
scroll to position [0, 0]
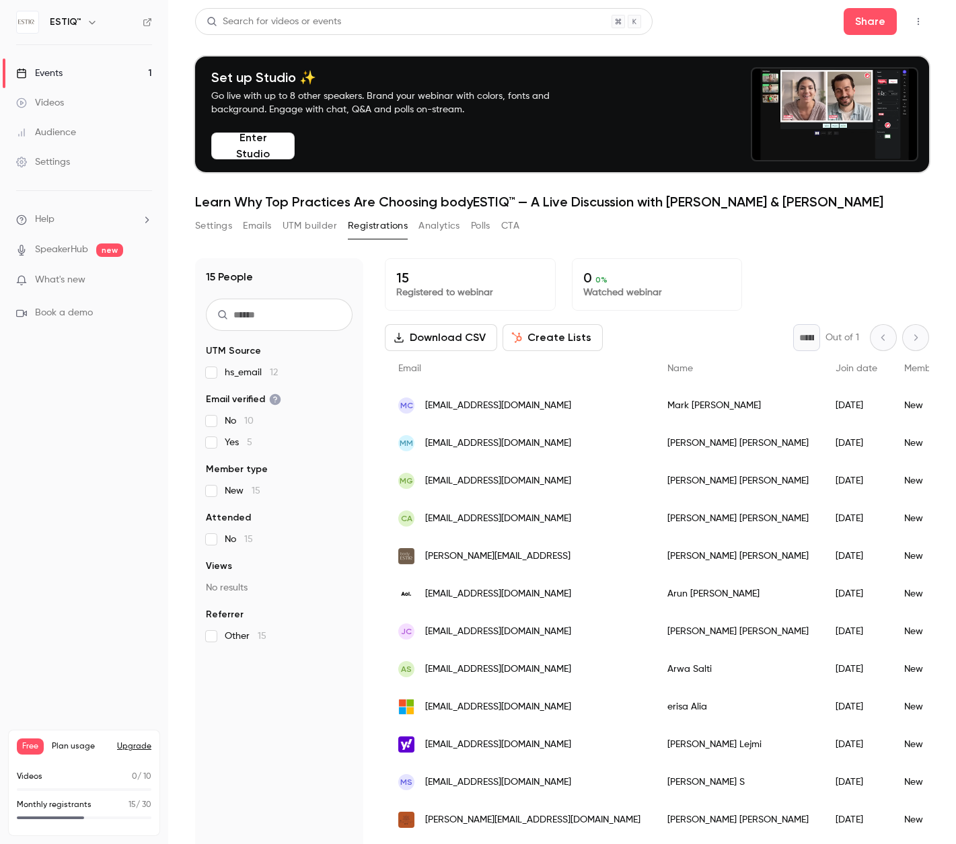
click at [84, 64] on link "Events 1" at bounding box center [84, 74] width 168 height 30
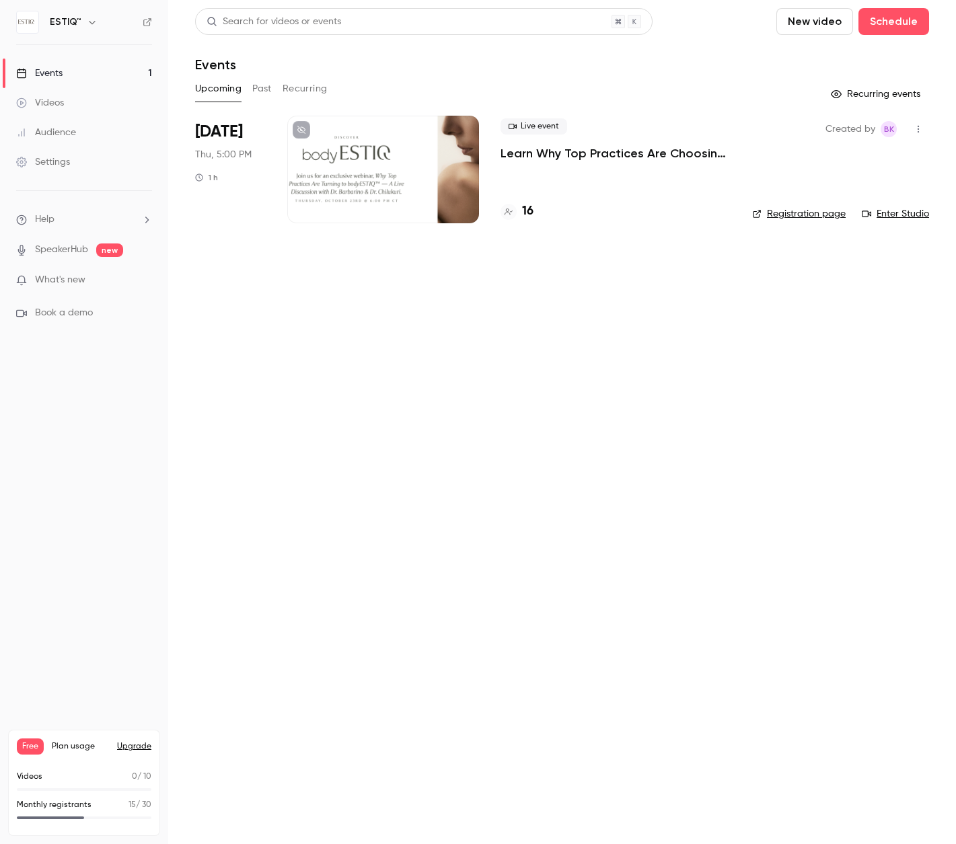
click at [261, 141] on div "Oct 23 Thu, 5:00 PM 1 h" at bounding box center [230, 170] width 71 height 108
click at [331, 171] on div at bounding box center [383, 170] width 192 height 108
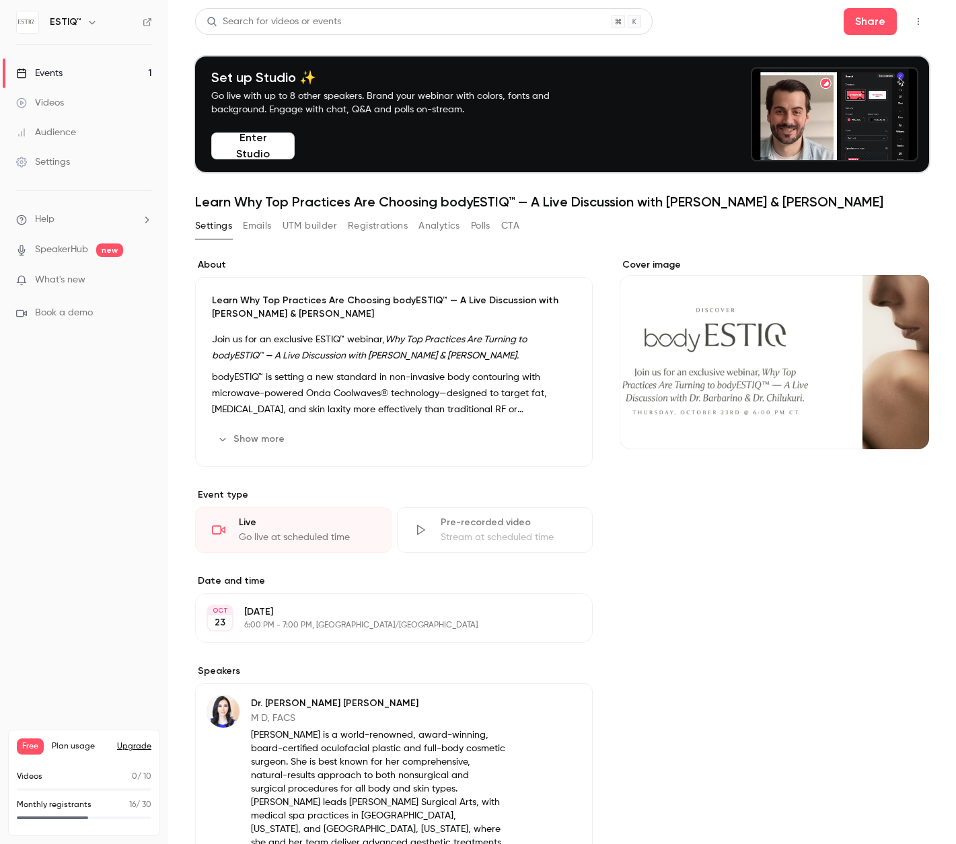
click at [81, 162] on link "Settings" at bounding box center [84, 162] width 168 height 30
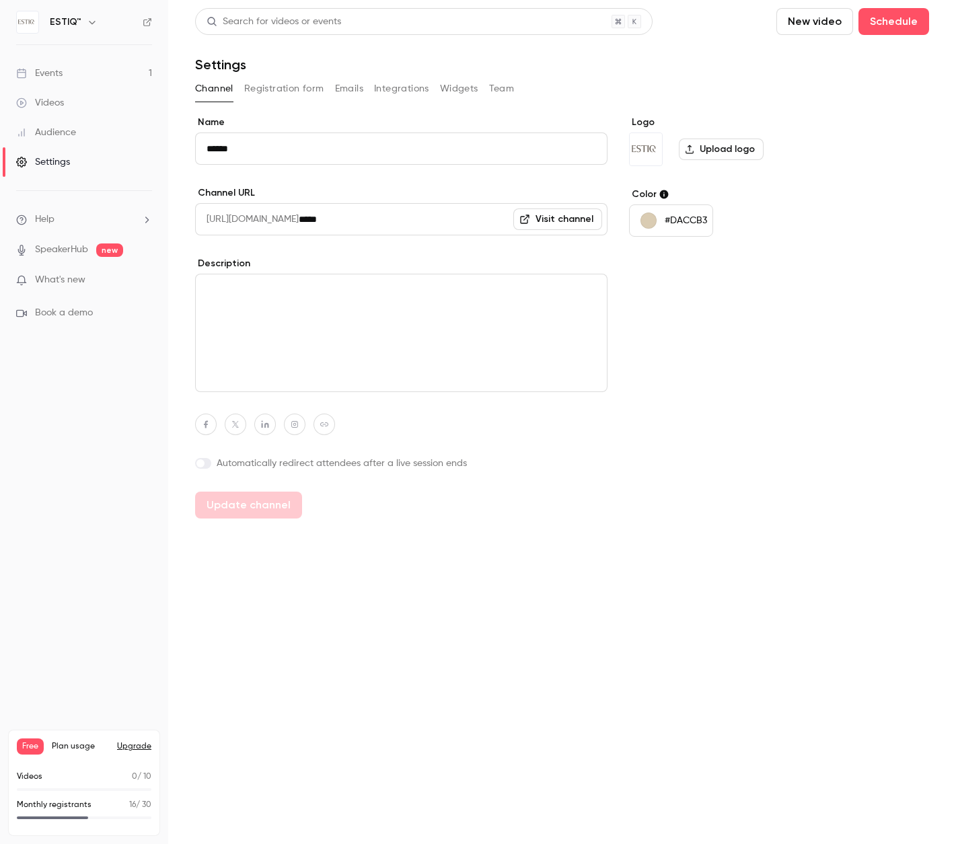
click at [54, 73] on div "Events" at bounding box center [39, 73] width 46 height 13
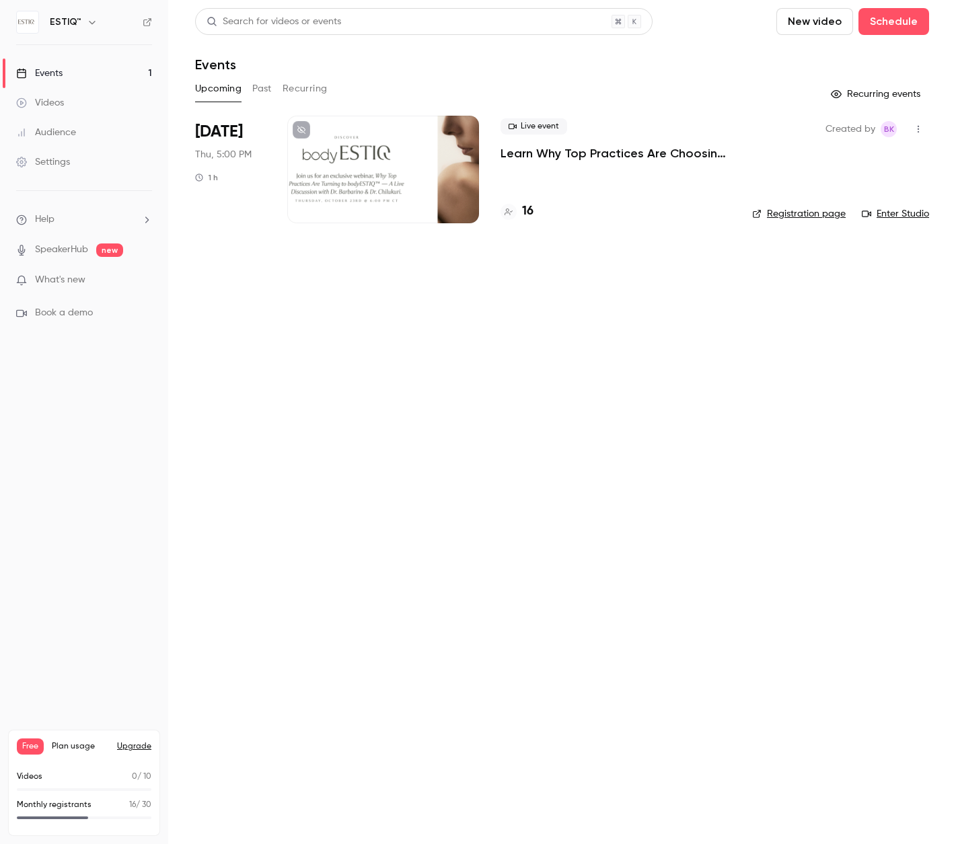
click at [660, 151] on p "Learn Why Top Practices Are Choosing bodyESTIQ™ — A Live Discussion with [PERSO…" at bounding box center [615, 153] width 230 height 16
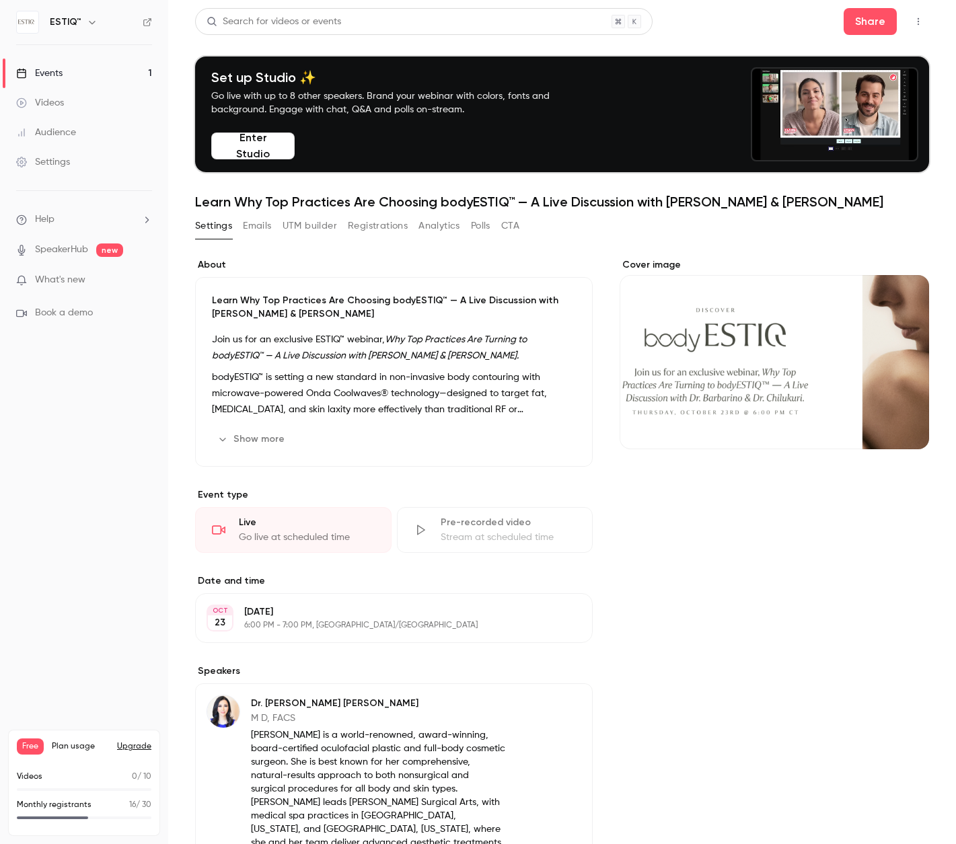
scroll to position [7, 0]
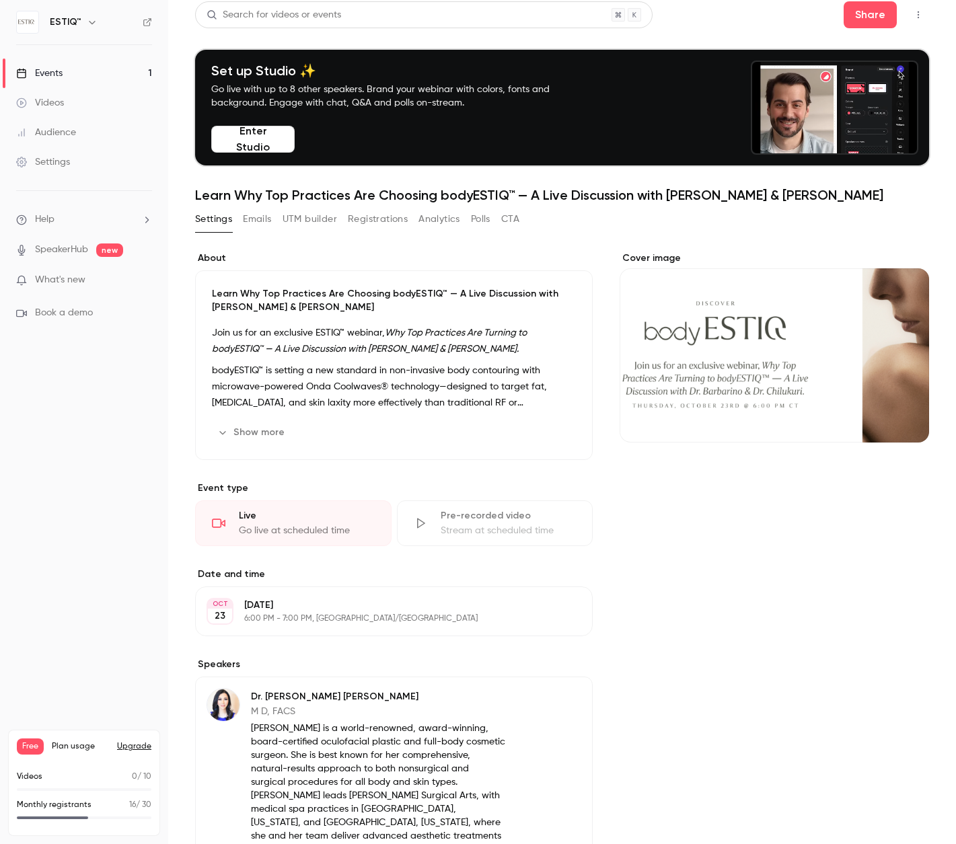
click at [217, 219] on button "Settings" at bounding box center [213, 219] width 37 height 22
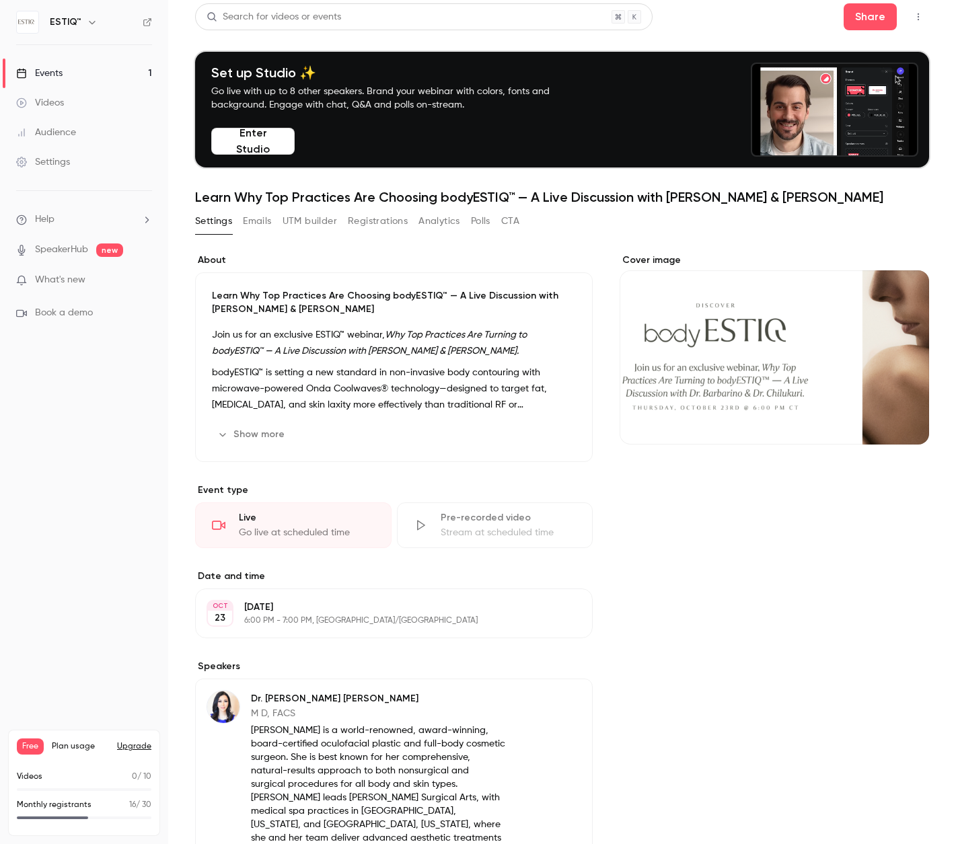
scroll to position [0, 0]
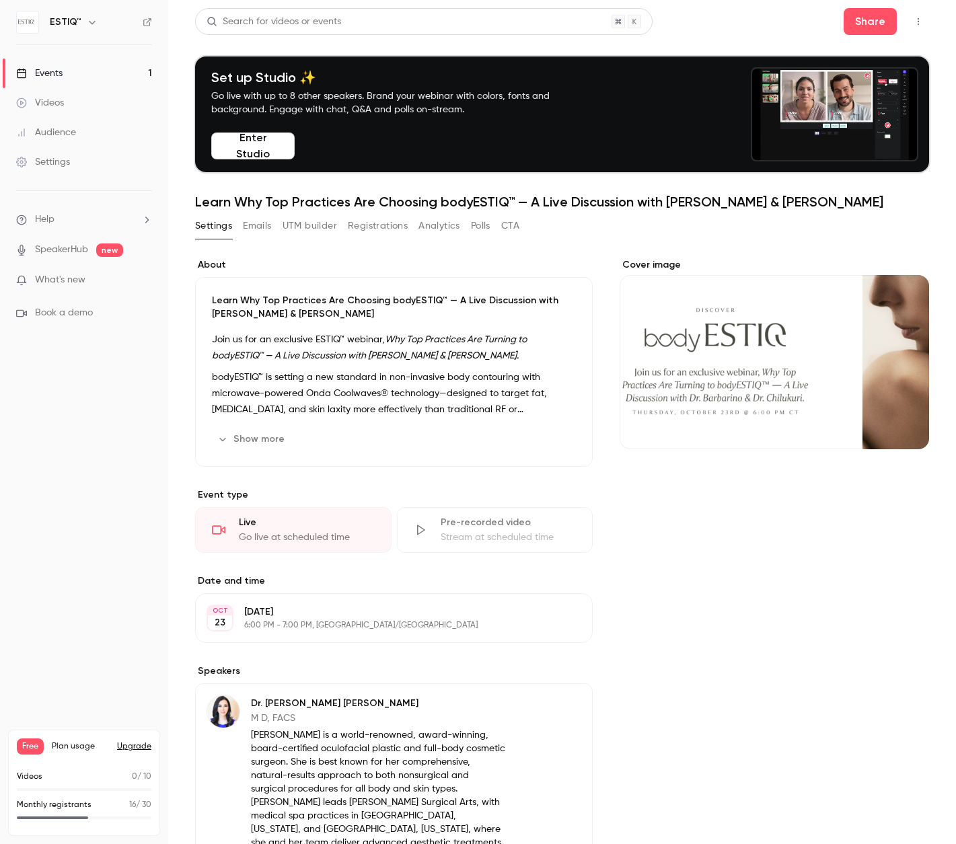
click at [147, 73] on link "Events 1" at bounding box center [84, 74] width 168 height 30
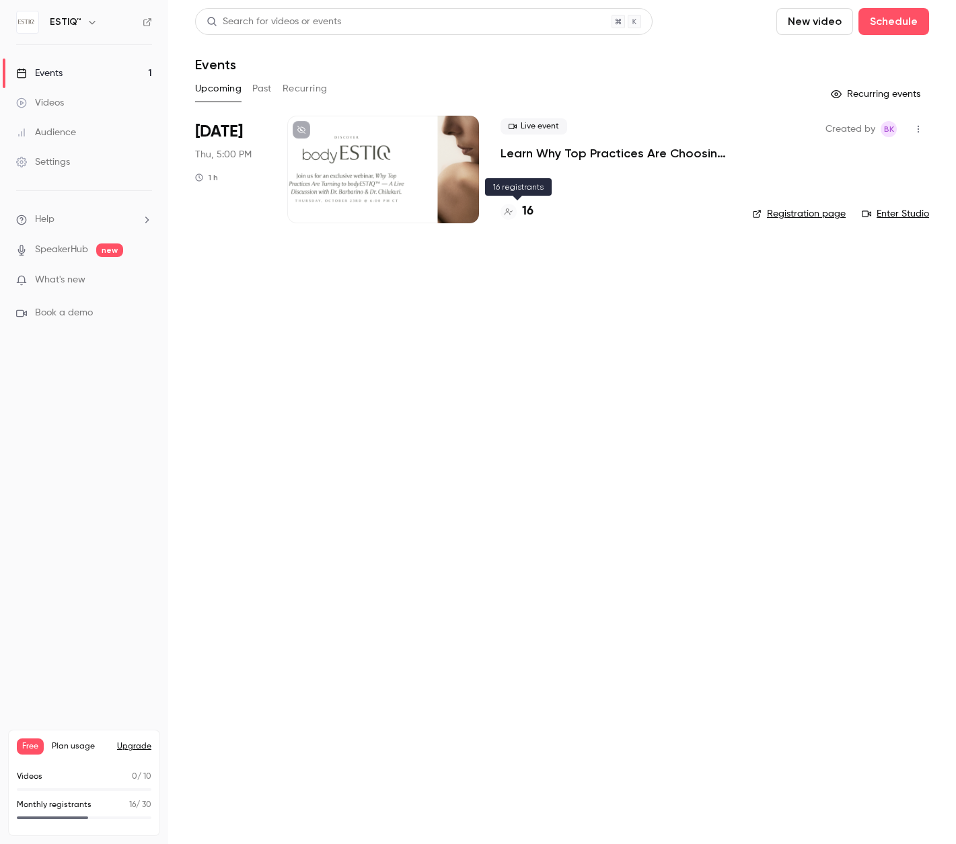
click at [522, 213] on h4 "16" at bounding box center [527, 211] width 11 height 18
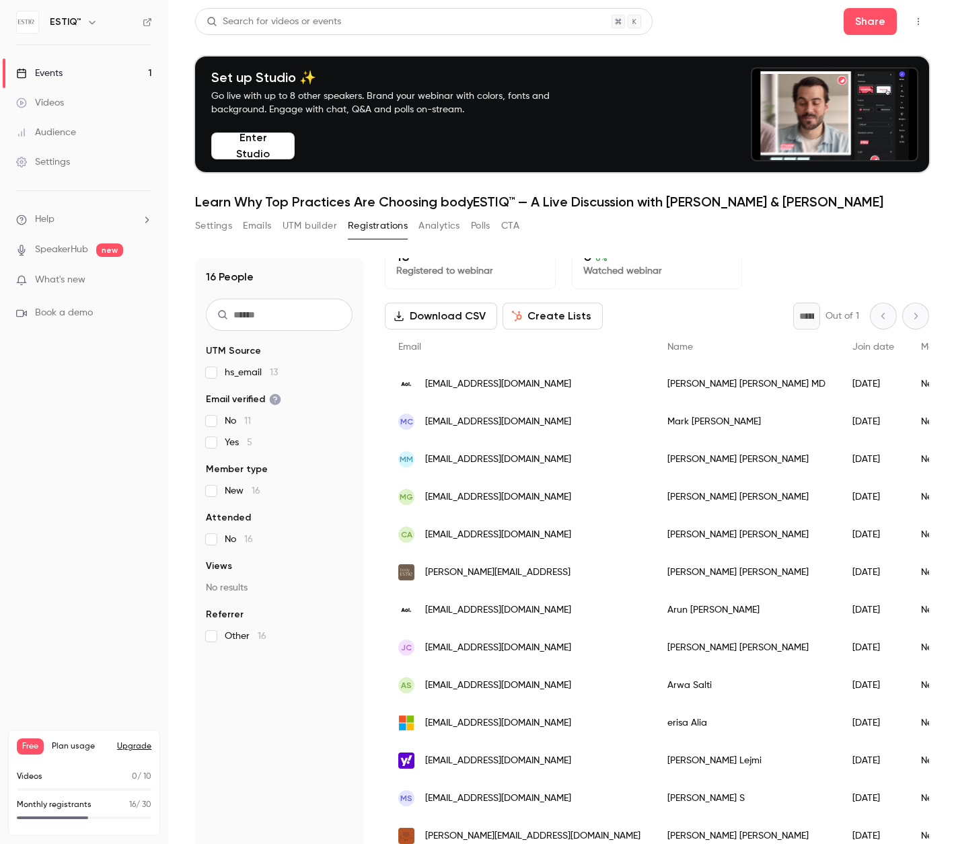
click at [92, 23] on icon "button" at bounding box center [92, 22] width 11 height 11
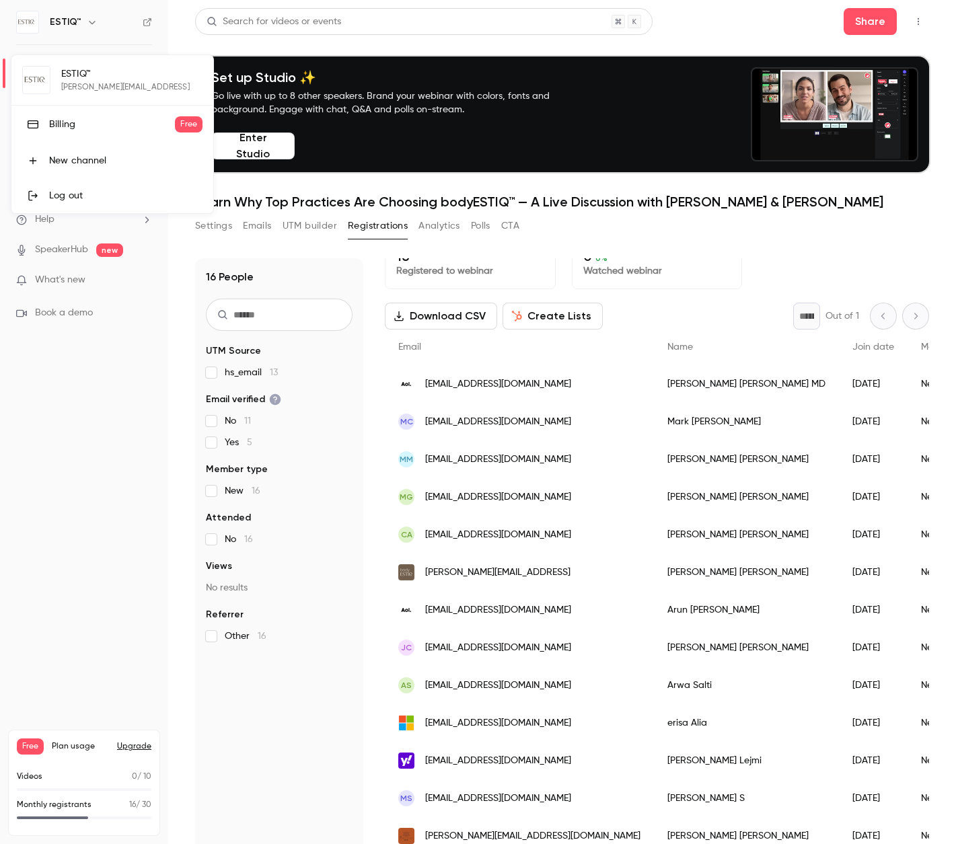
click at [92, 23] on div at bounding box center [478, 422] width 956 height 844
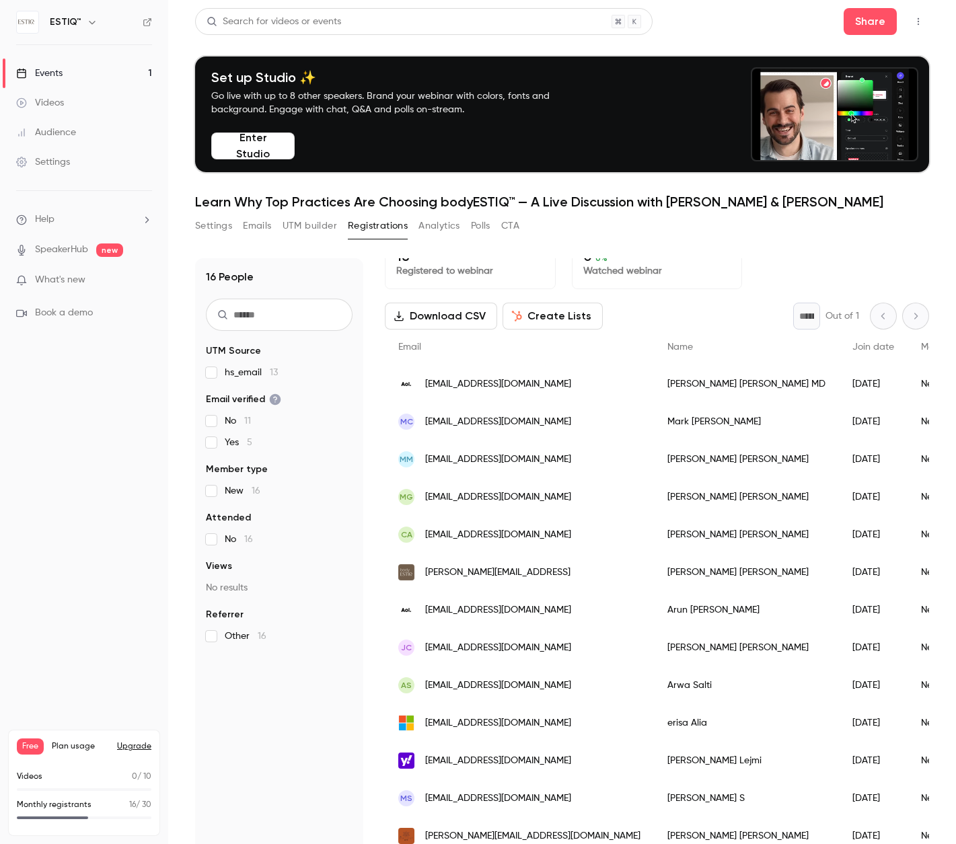
click at [91, 21] on icon "button" at bounding box center [92, 22] width 6 height 3
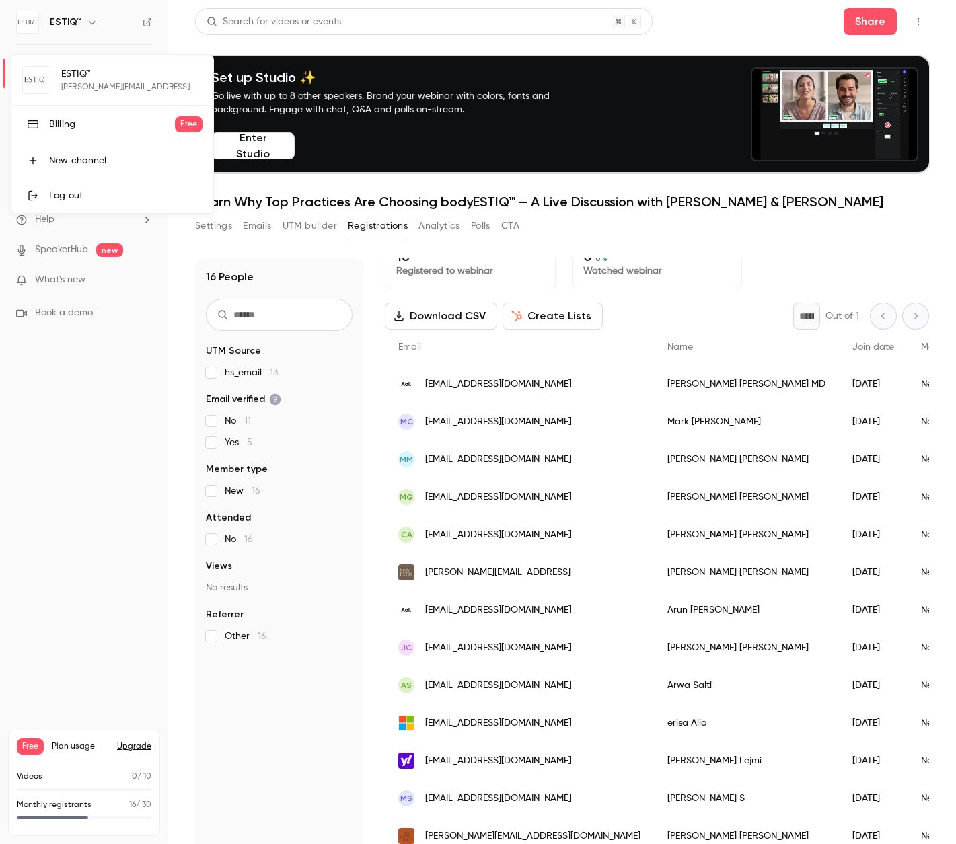
click at [608, 387] on div at bounding box center [478, 422] width 956 height 844
click at [216, 224] on button "Settings" at bounding box center [213, 226] width 37 height 22
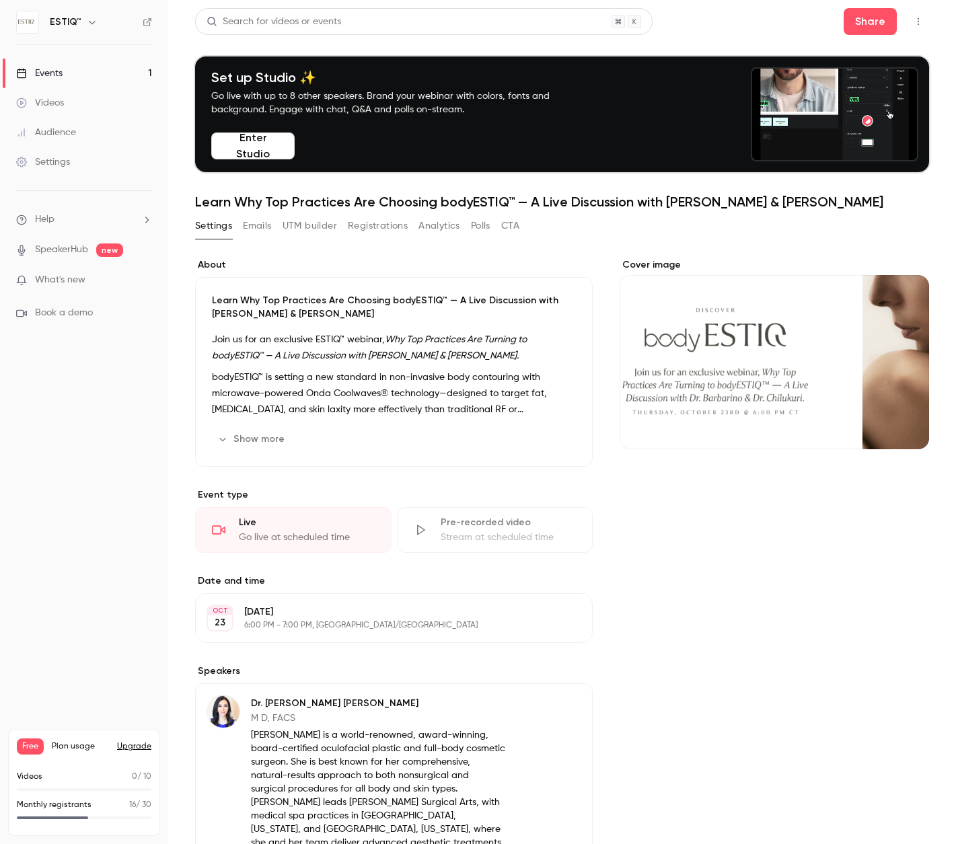
click at [255, 229] on button "Emails" at bounding box center [257, 226] width 28 height 22
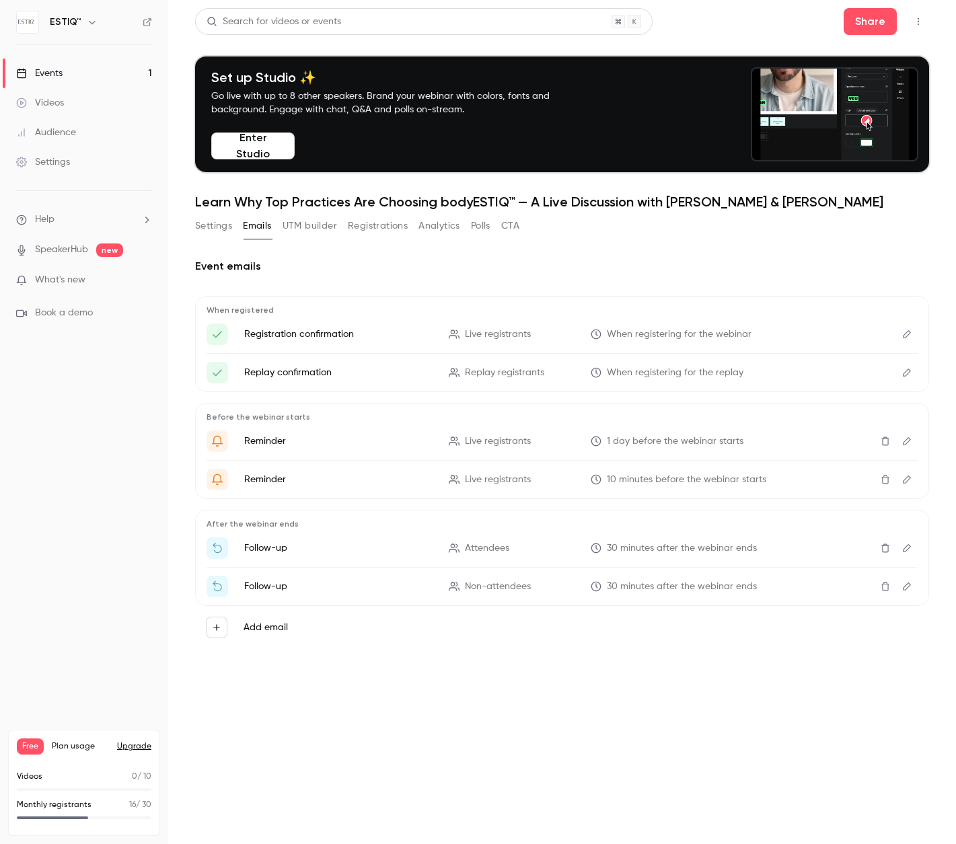
click at [369, 227] on button "Registrations" at bounding box center [378, 226] width 60 height 22
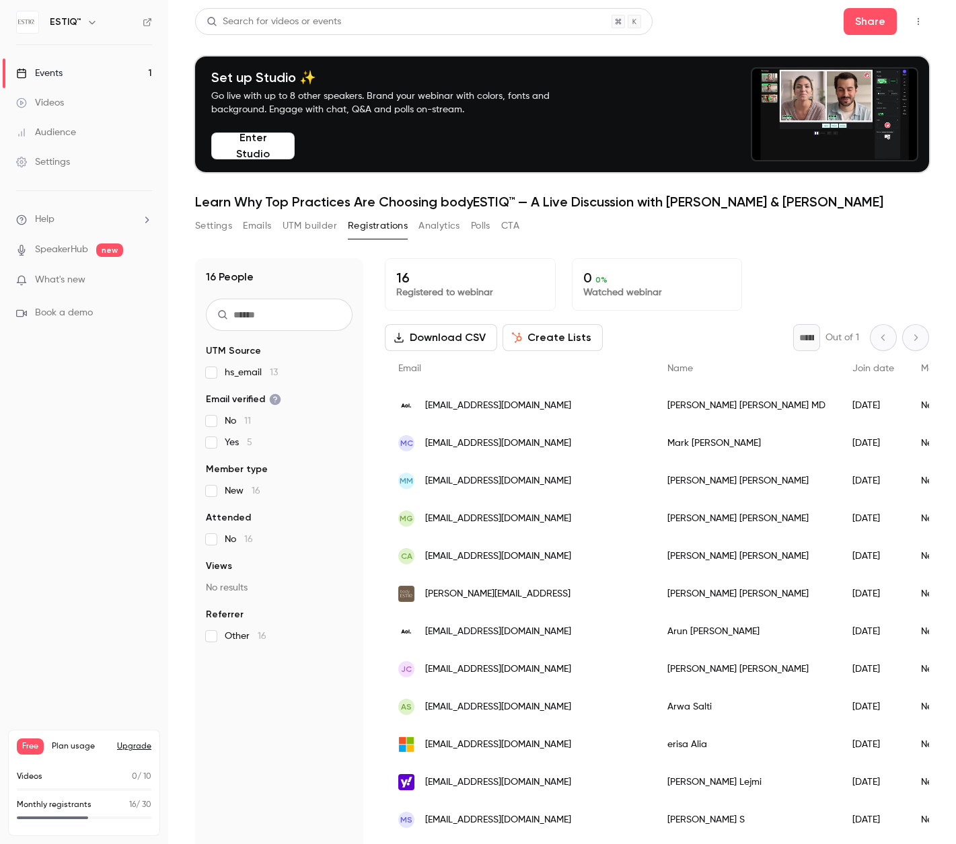
click at [435, 223] on button "Analytics" at bounding box center [439, 226] width 42 height 22
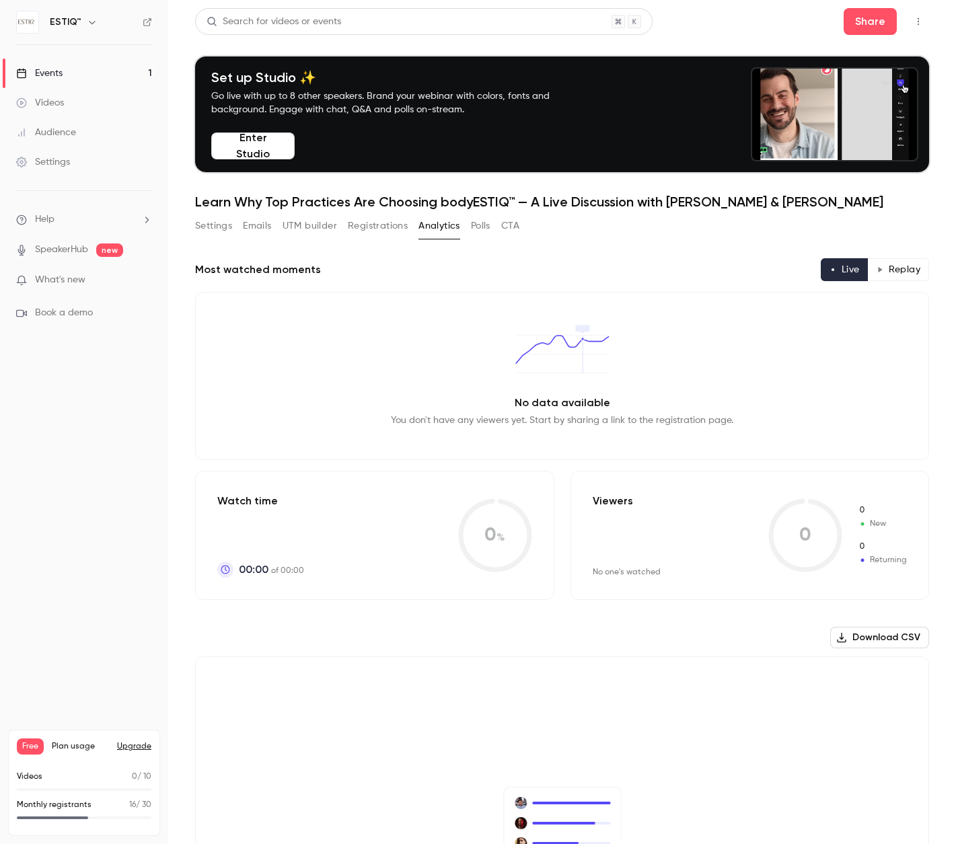
click at [208, 230] on button "Settings" at bounding box center [213, 226] width 37 height 22
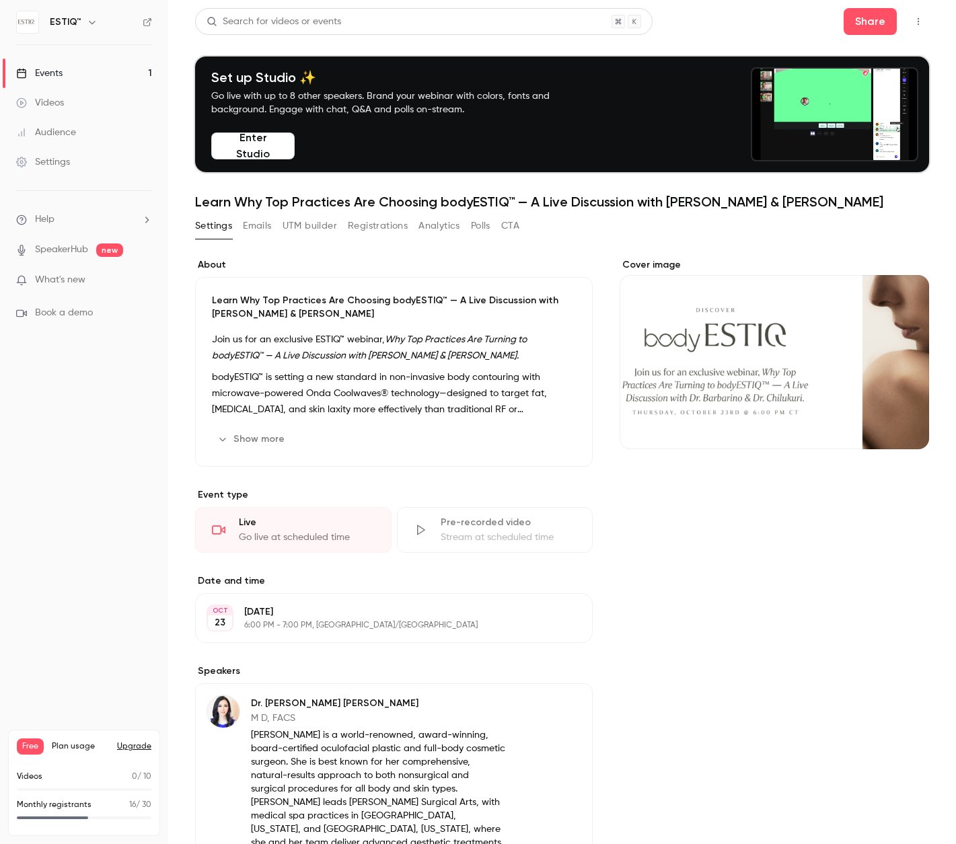
click at [239, 268] on label "About" at bounding box center [393, 264] width 397 height 13
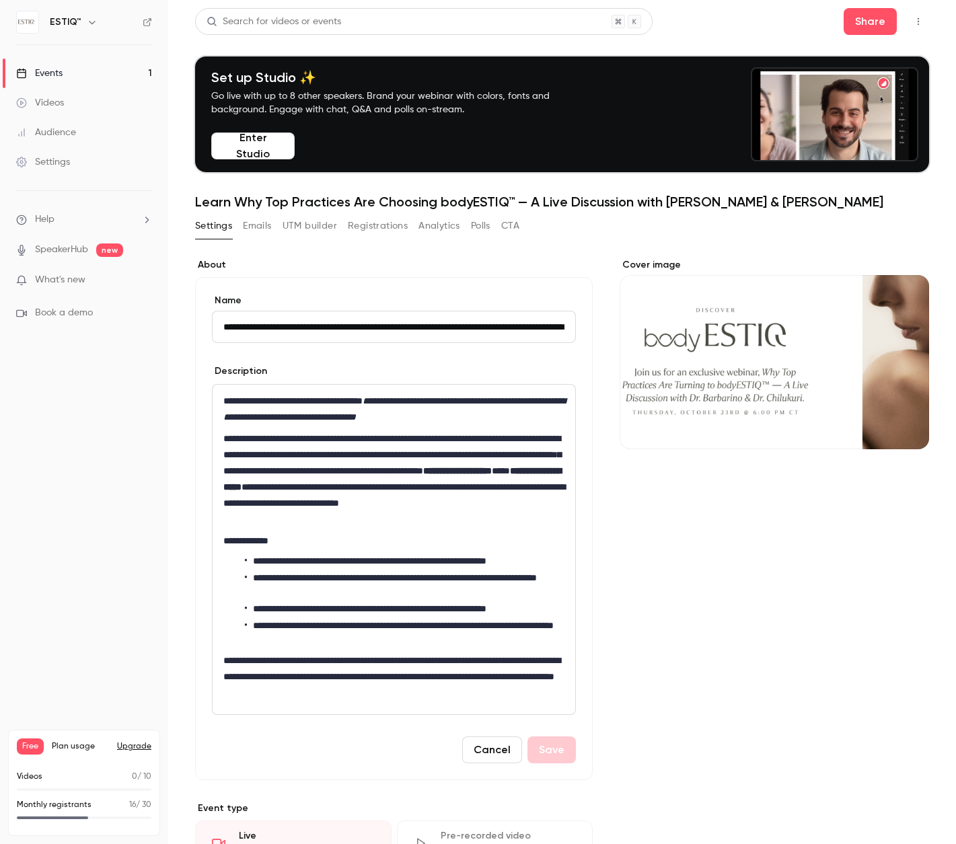
click at [89, 71] on link "Events 1" at bounding box center [84, 74] width 168 height 30
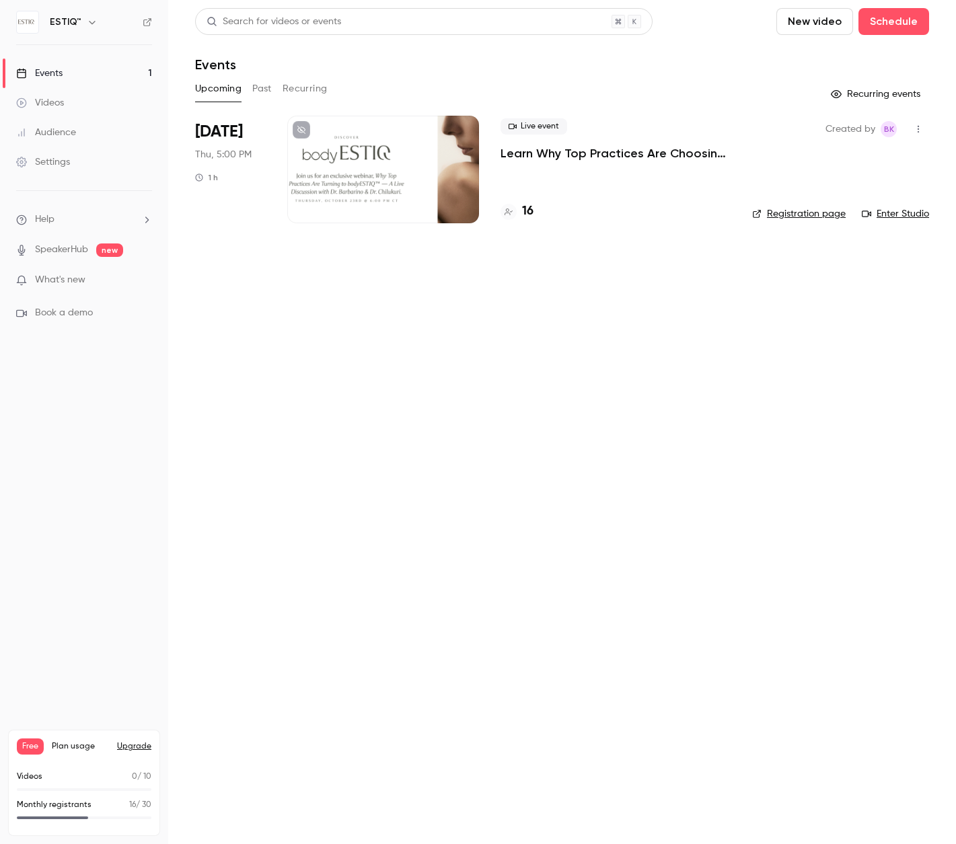
click at [528, 208] on h4 "16" at bounding box center [527, 211] width 11 height 18
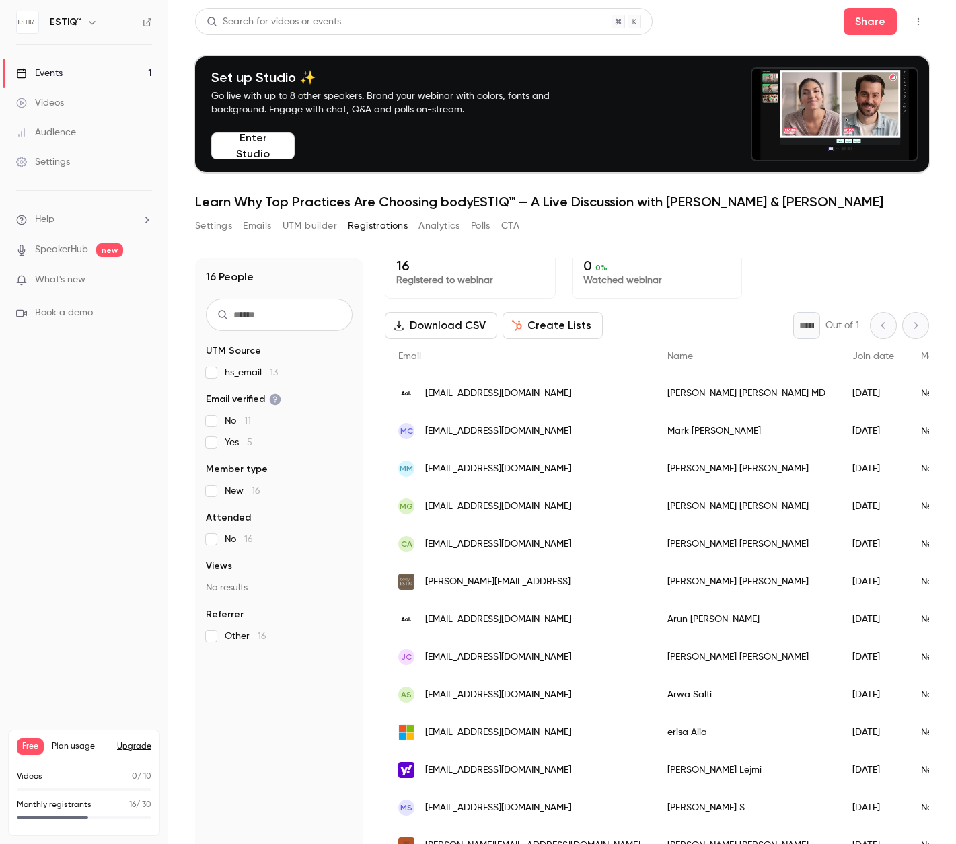
scroll to position [3, 0]
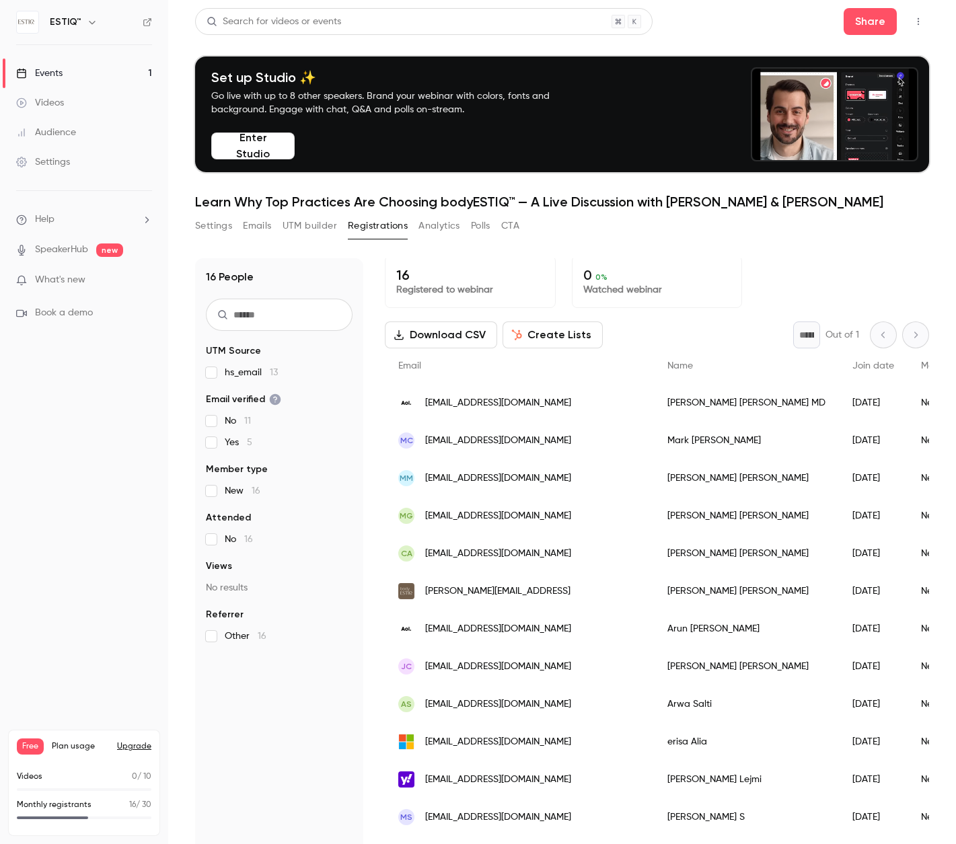
click at [654, 410] on div "Daniel Markmann MD" at bounding box center [746, 403] width 185 height 38
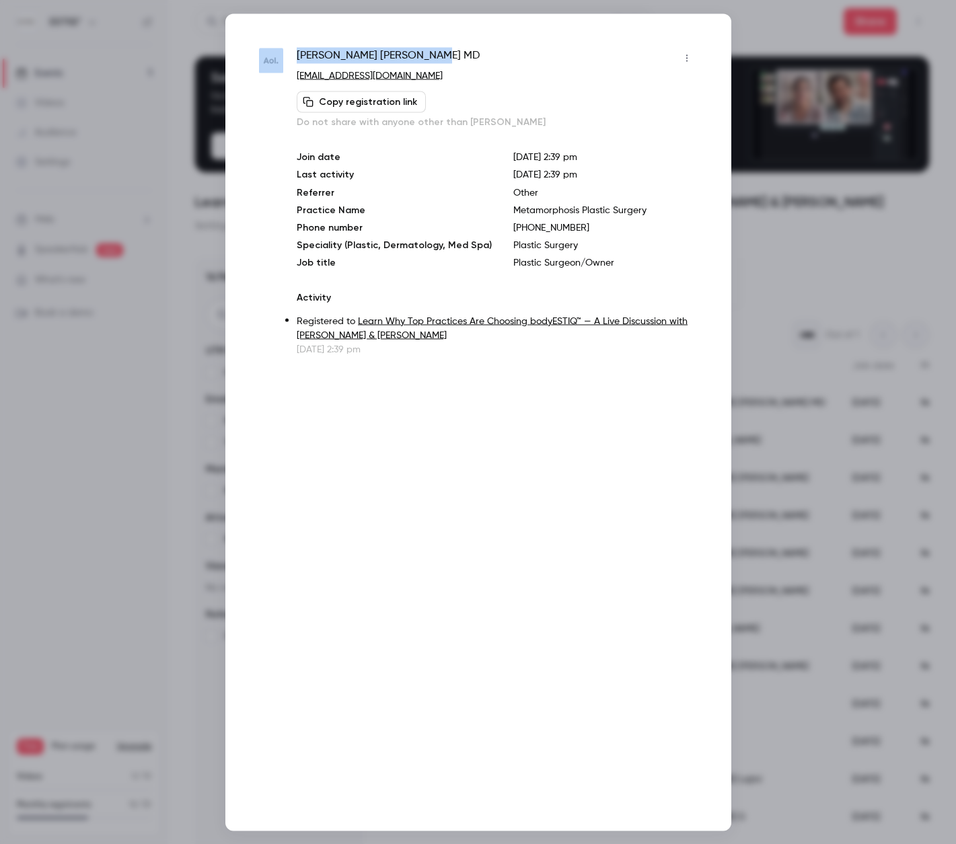
drag, startPoint x: 403, startPoint y: 55, endPoint x: 280, endPoint y: 55, distance: 122.4
click at [280, 55] on div "Daniel Markmann MD dpmmd2@aol.com Copy registration link Do not share with anyo…" at bounding box center [478, 201] width 438 height 309
copy div "Daniel Markmann MD"
click at [168, 55] on div at bounding box center [478, 422] width 956 height 844
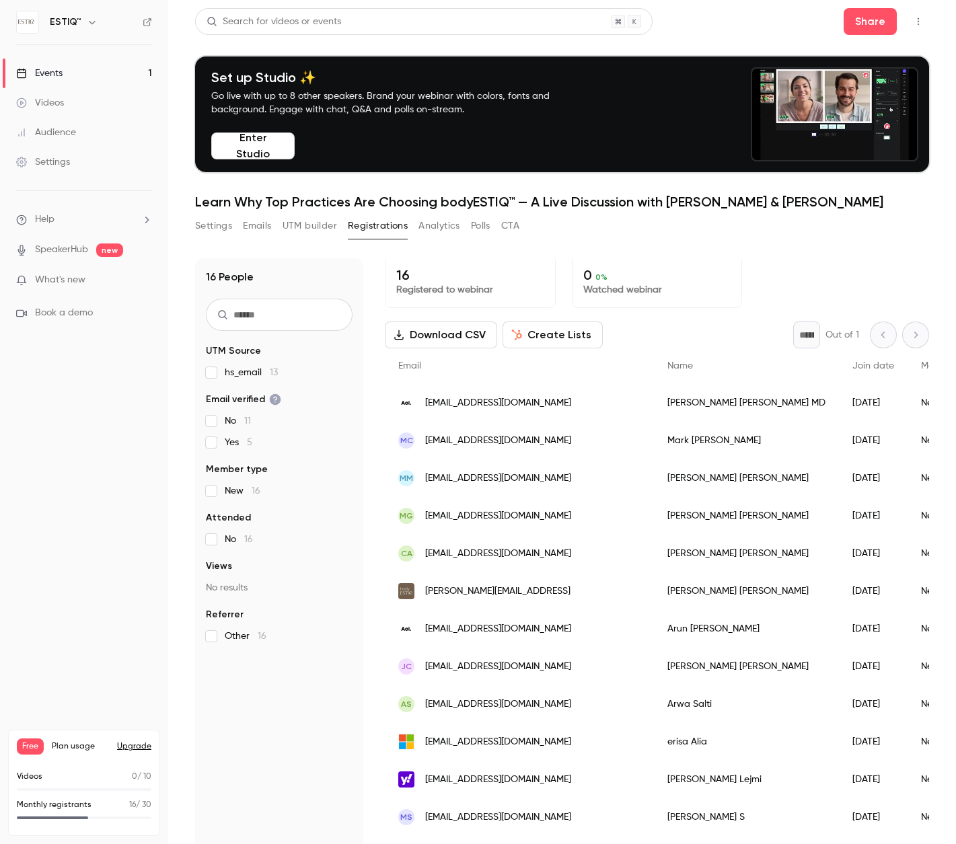
click at [62, 71] on div "Events" at bounding box center [39, 73] width 46 height 13
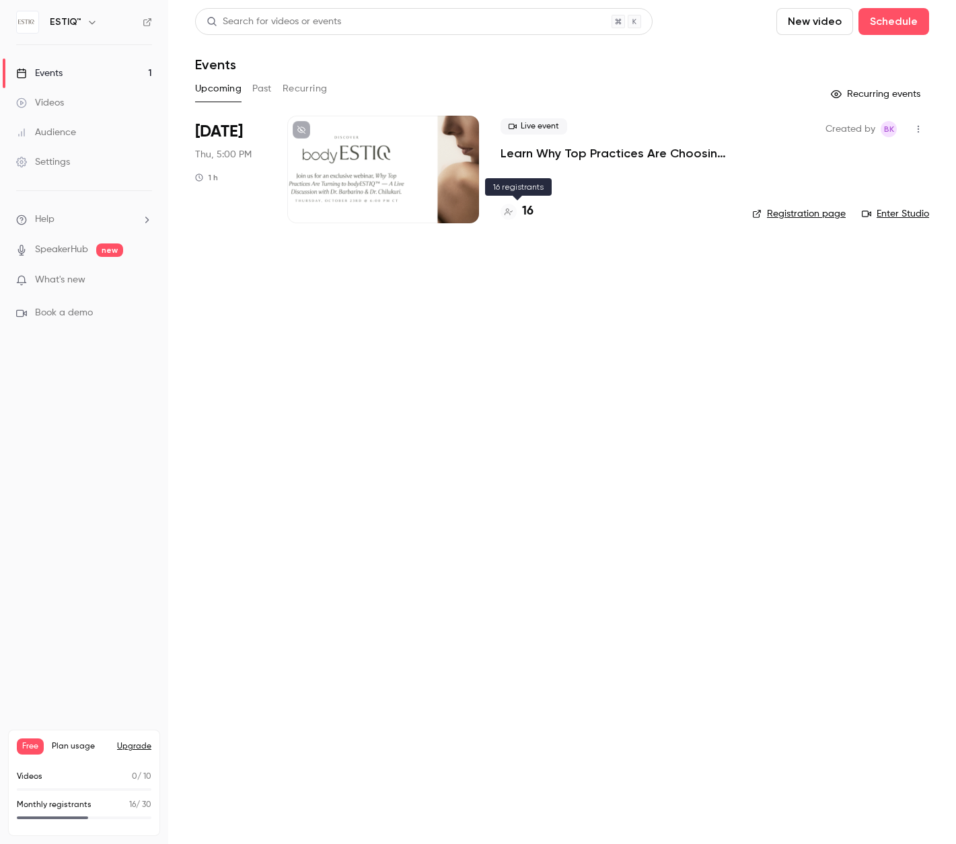
click at [528, 208] on h4 "16" at bounding box center [527, 211] width 11 height 18
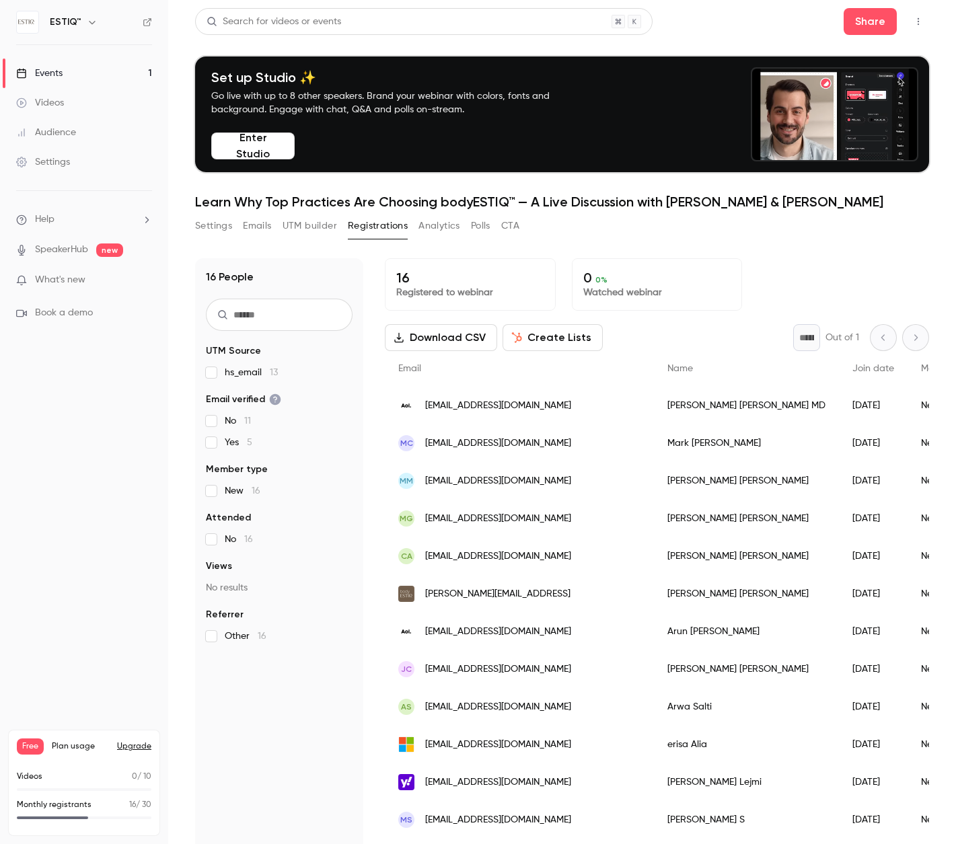
click at [59, 68] on div "Events" at bounding box center [39, 73] width 46 height 13
